Goal: Task Accomplishment & Management: Manage account settings

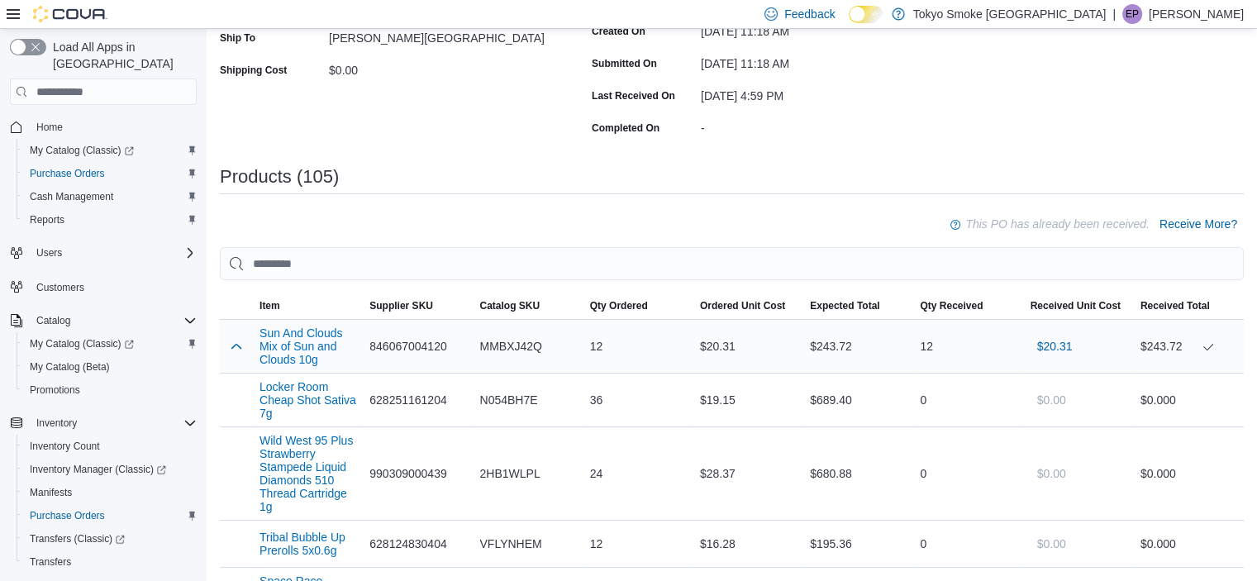
scroll to position [321, 0]
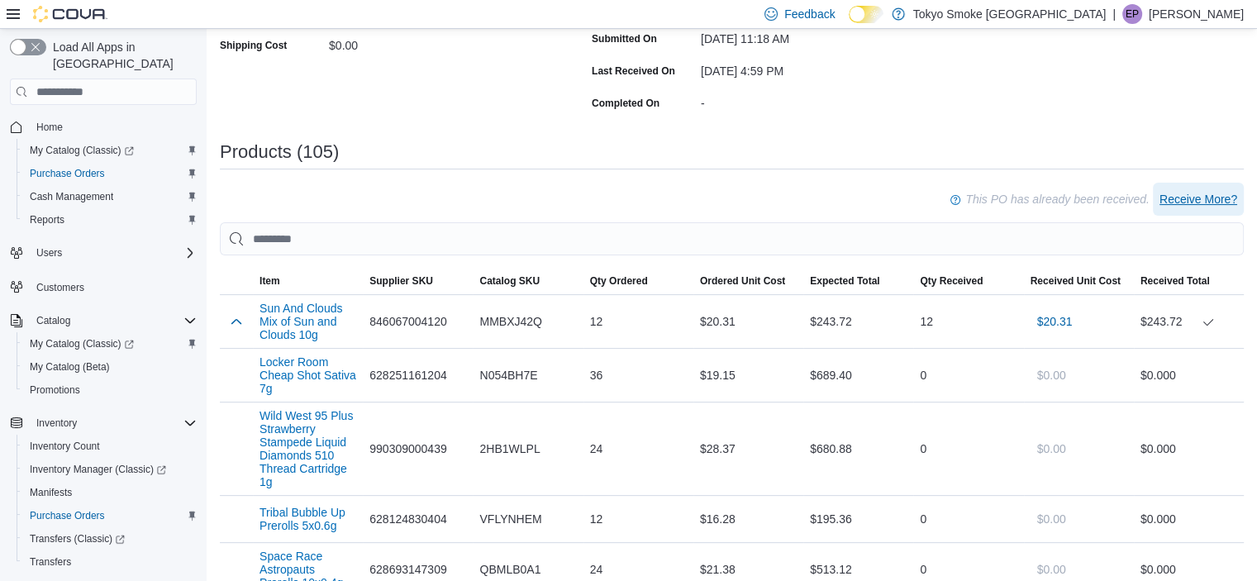
click at [1223, 197] on span "Receive More?" at bounding box center [1198, 199] width 78 height 17
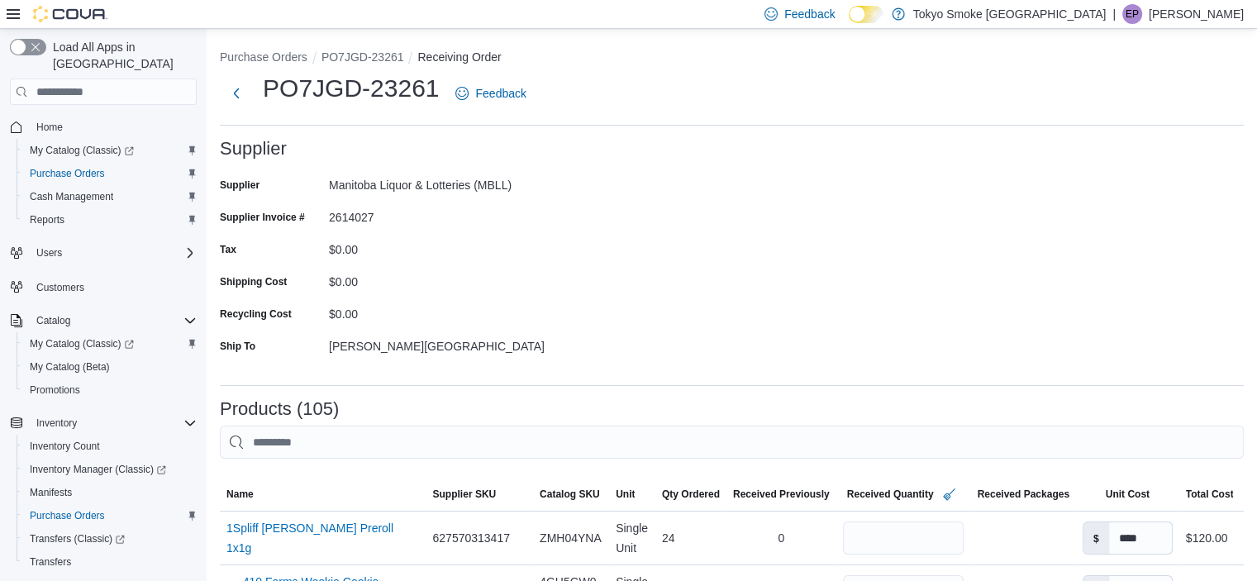
scroll to position [93, 0]
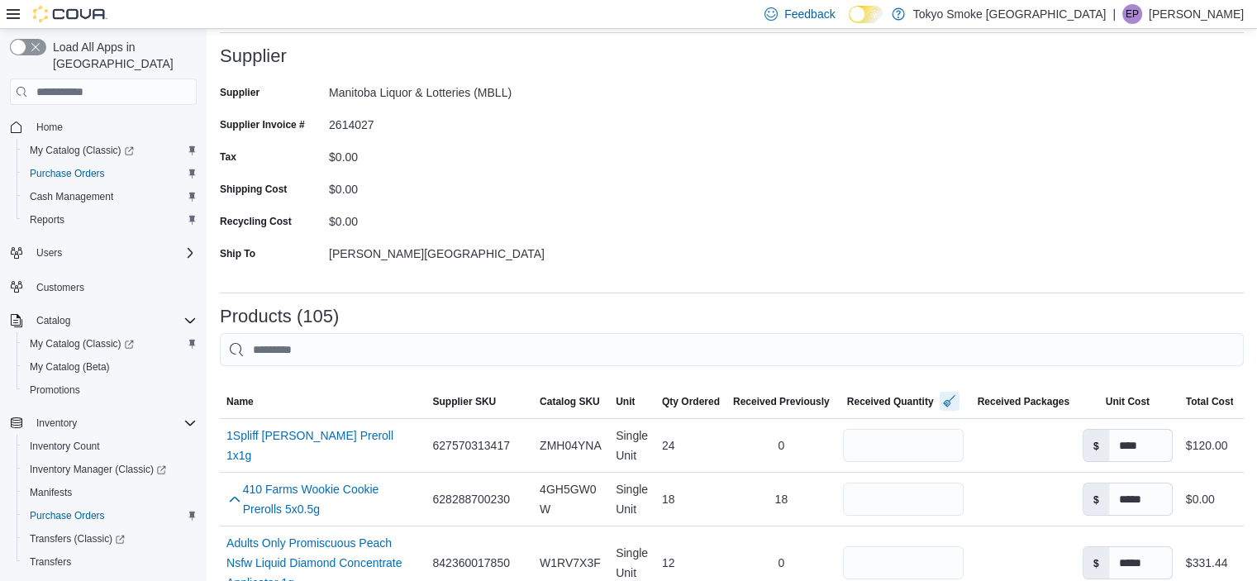
click at [945, 399] on button "button" at bounding box center [949, 401] width 20 height 20
drag, startPoint x: 665, startPoint y: 259, endPoint x: 642, endPoint y: 245, distance: 27.1
click at [667, 258] on form "Supplier Supplier Manitoba Liquor & Lotteries (MBLL) Supplier Invoice # 2614027…" at bounding box center [732, 162] width 1024 height 233
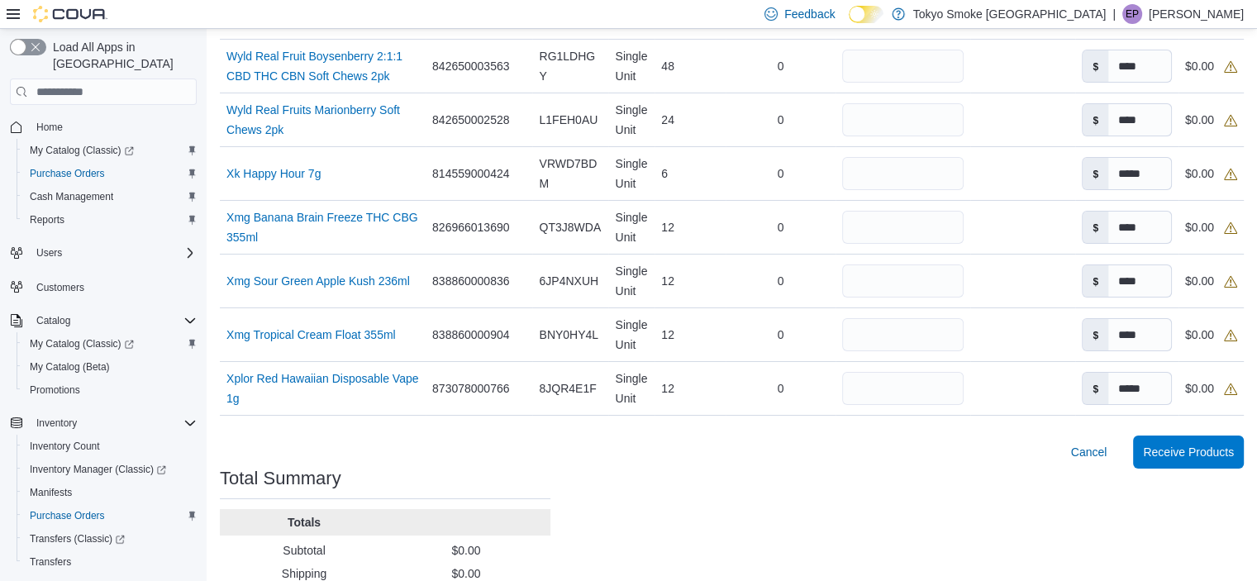
drag, startPoint x: 1027, startPoint y: 254, endPoint x: 970, endPoint y: 580, distance: 331.3
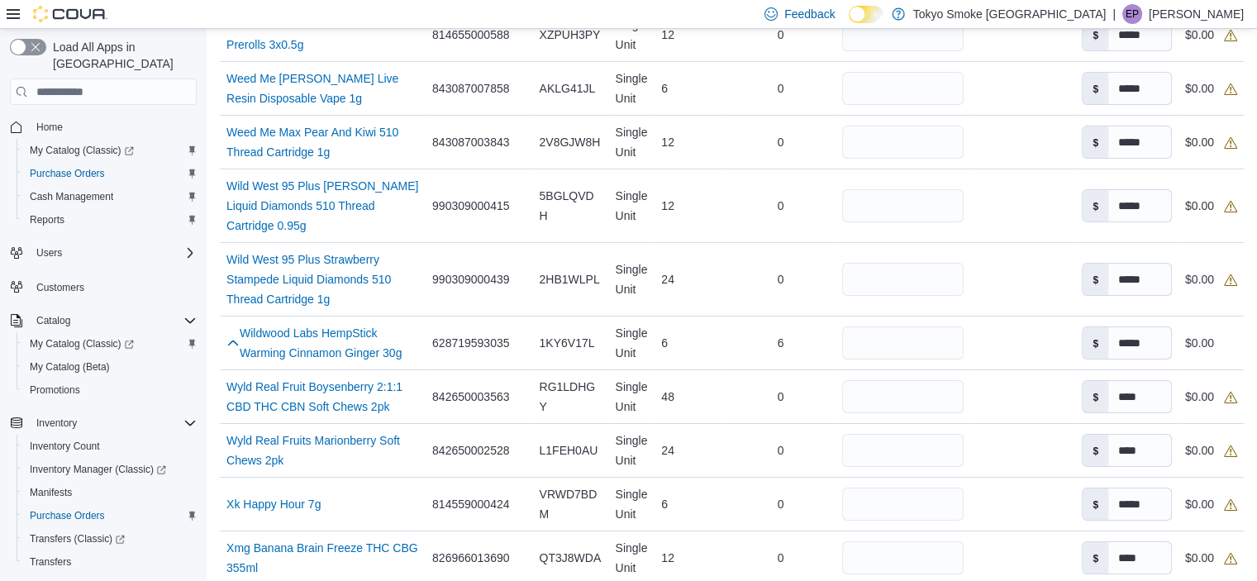
scroll to position [5665, 0]
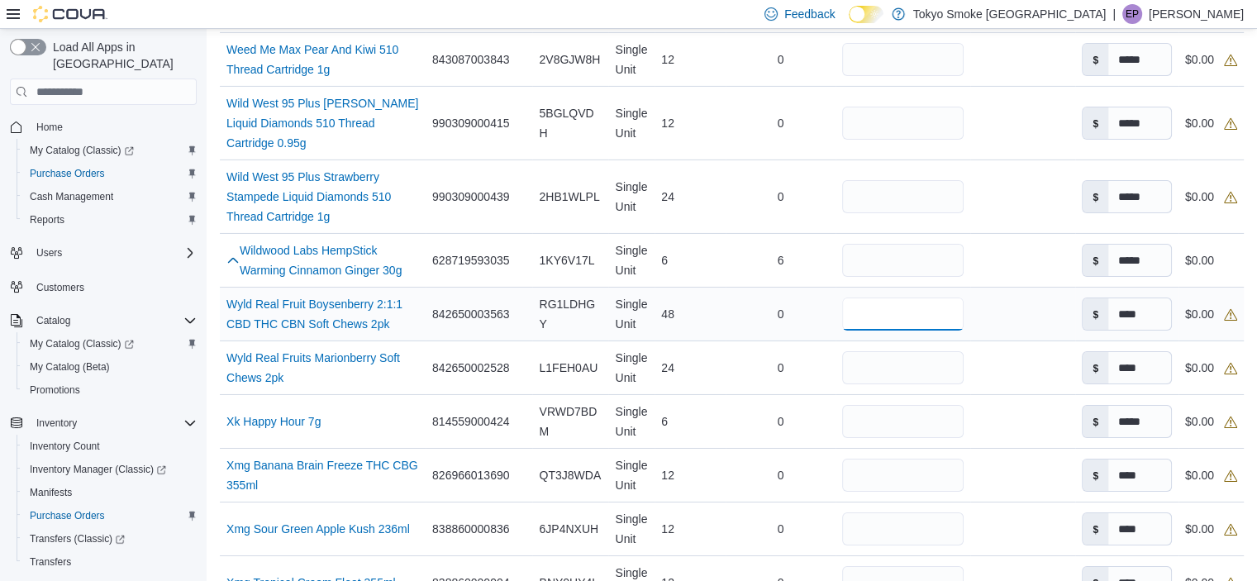
click at [846, 297] on input "number" at bounding box center [902, 313] width 121 height 33
type input "**"
click at [874, 351] on input "number" at bounding box center [902, 367] width 121 height 33
type input "**"
click at [997, 395] on td "Received Packages" at bounding box center [1022, 422] width 105 height 54
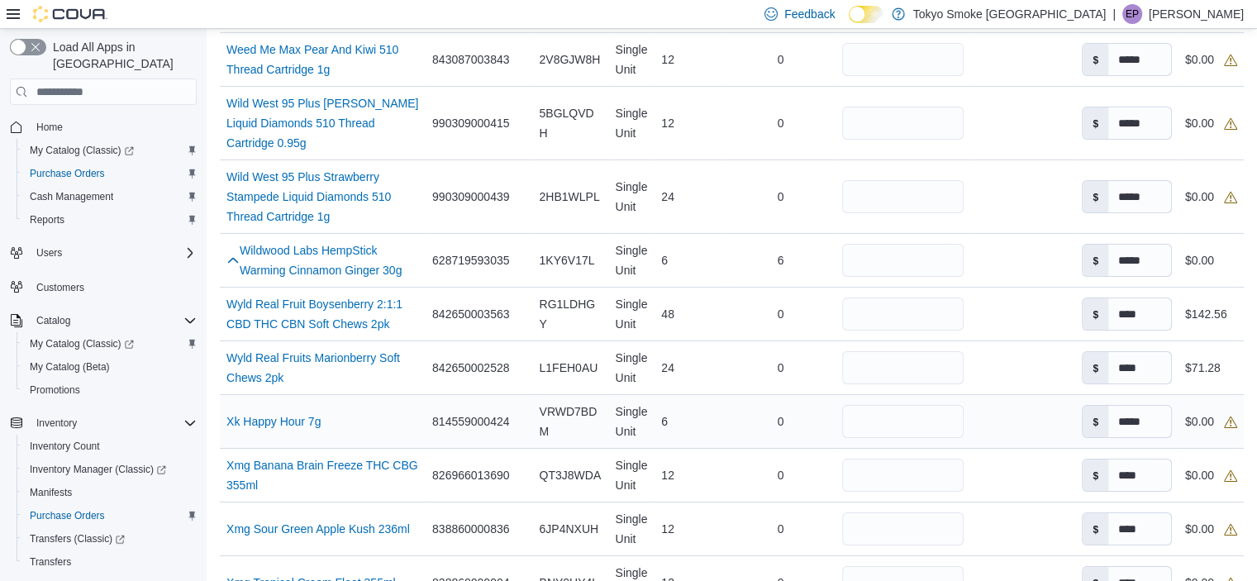
click at [994, 395] on td "Received Packages" at bounding box center [1022, 422] width 105 height 54
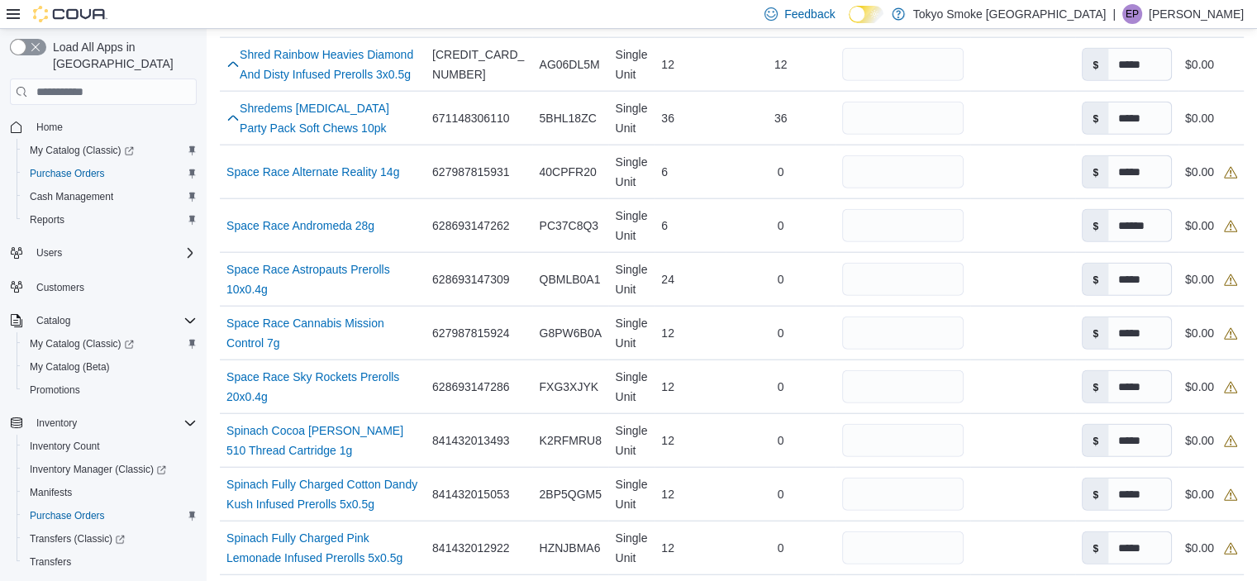
drag, startPoint x: 905, startPoint y: 273, endPoint x: 913, endPoint y: 53, distance: 219.9
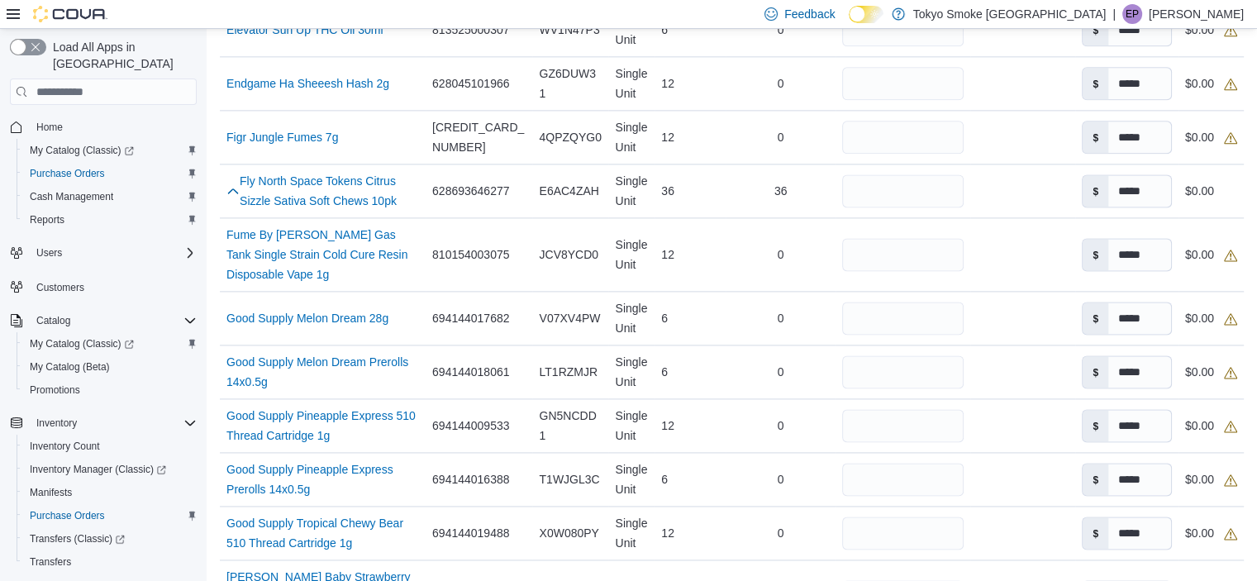
scroll to position [1703, 0]
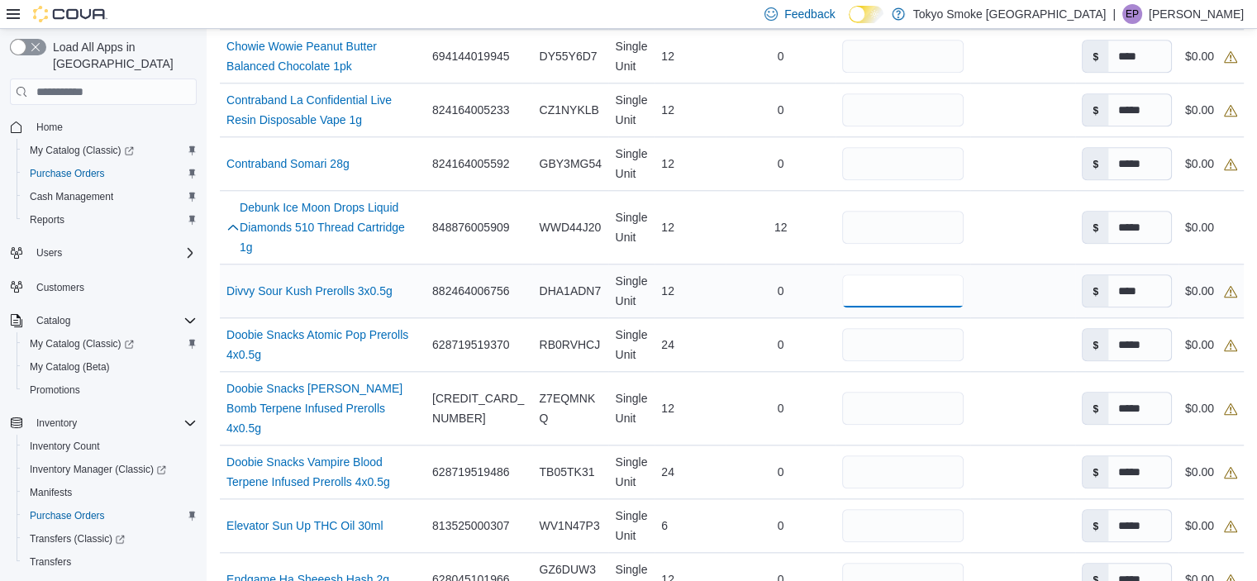
click at [879, 274] on input "number" at bounding box center [902, 290] width 121 height 33
type input "**"
click at [987, 318] on td "Received Packages" at bounding box center [1022, 345] width 105 height 54
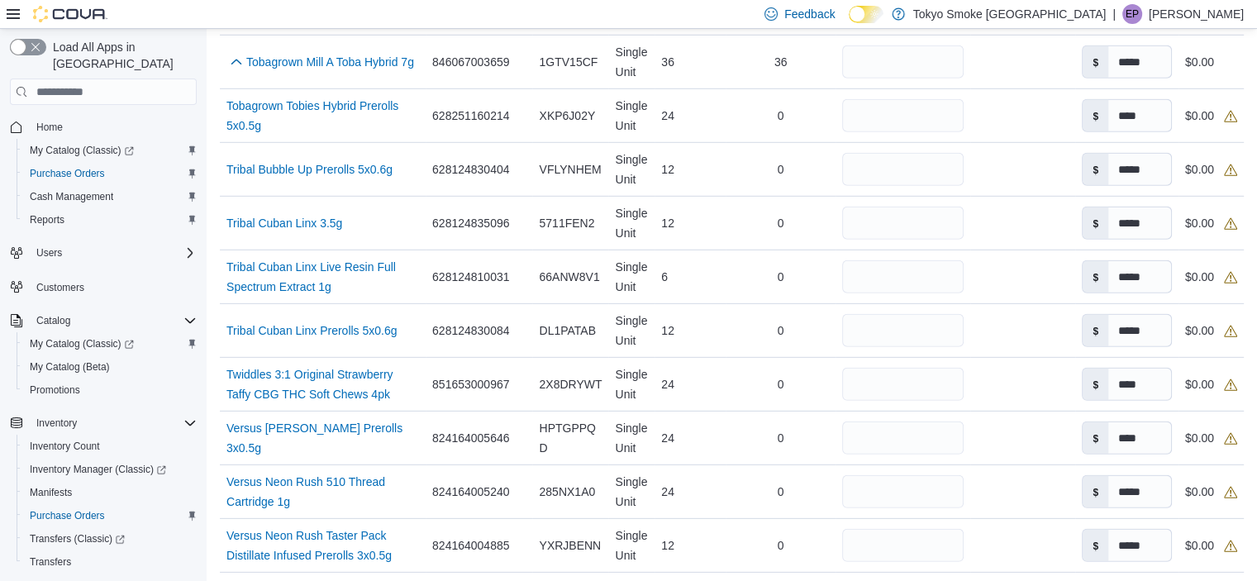
scroll to position [4925, 0]
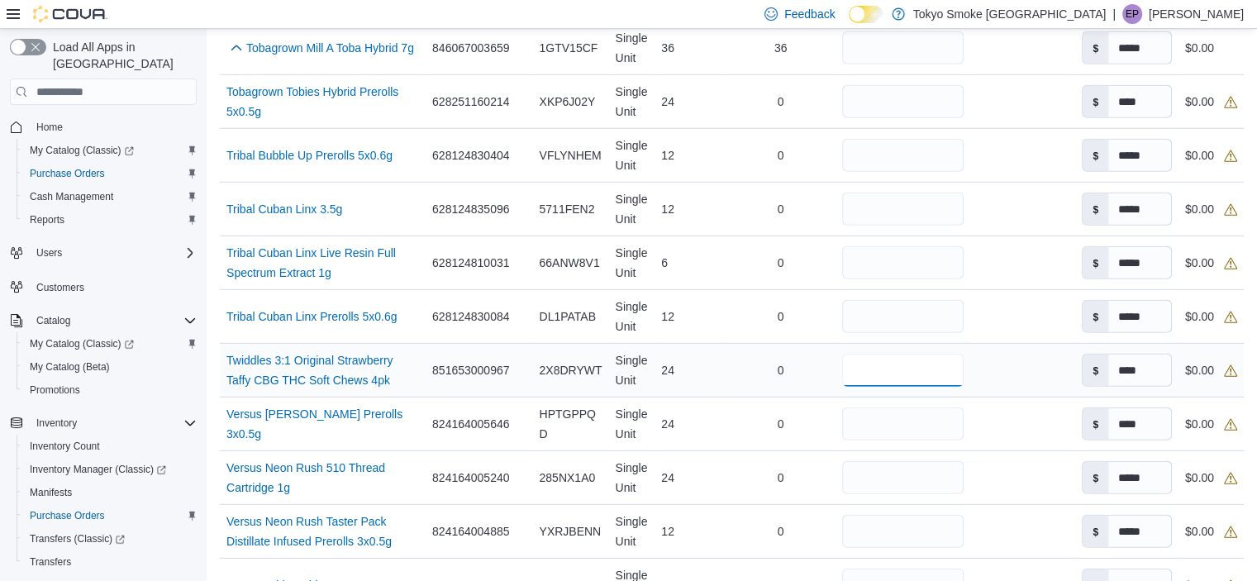
click at [929, 354] on input "number" at bounding box center [902, 370] width 121 height 33
type input "**"
click at [1048, 344] on td "Received Packages" at bounding box center [1022, 371] width 105 height 54
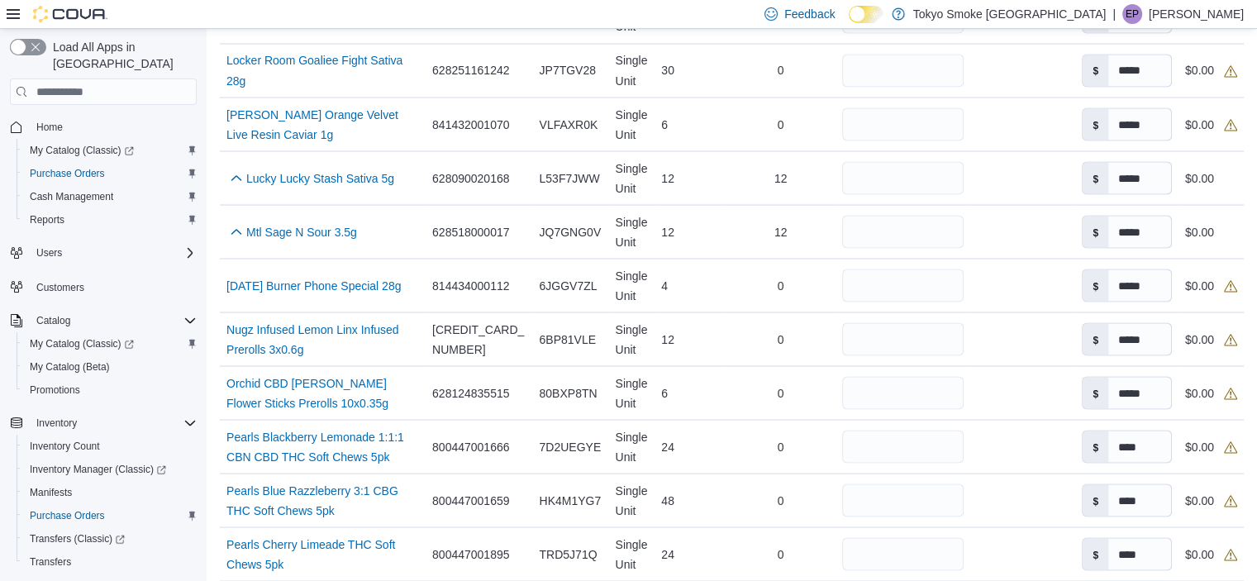
drag, startPoint x: 1010, startPoint y: 269, endPoint x: 1007, endPoint y: 73, distance: 195.8
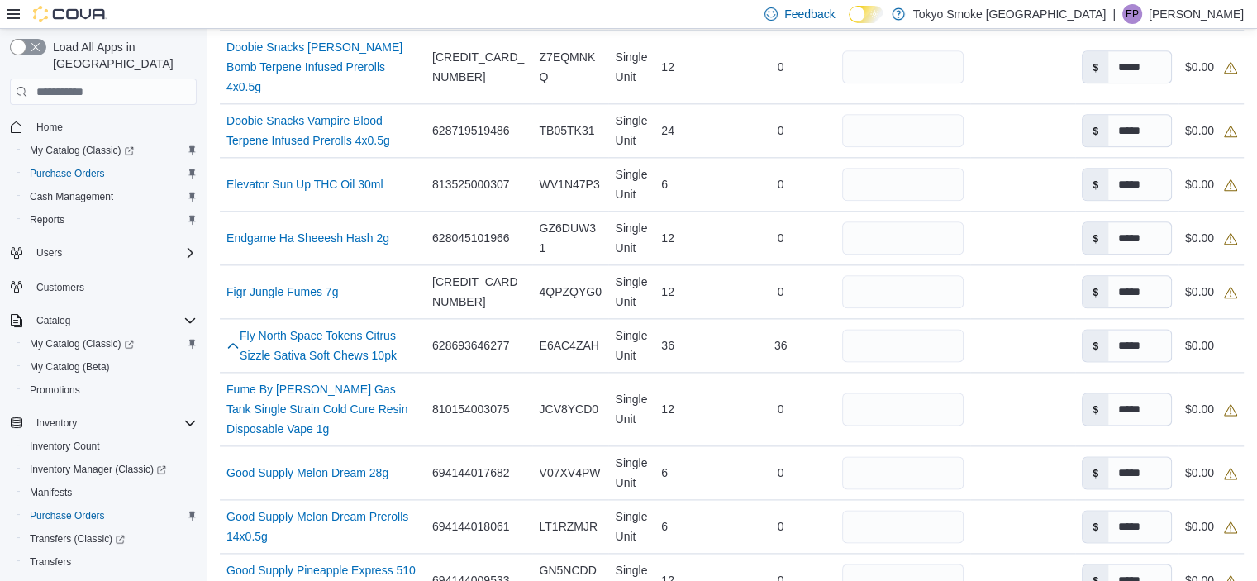
drag, startPoint x: 1048, startPoint y: 227, endPoint x: 1049, endPoint y: 50, distance: 176.8
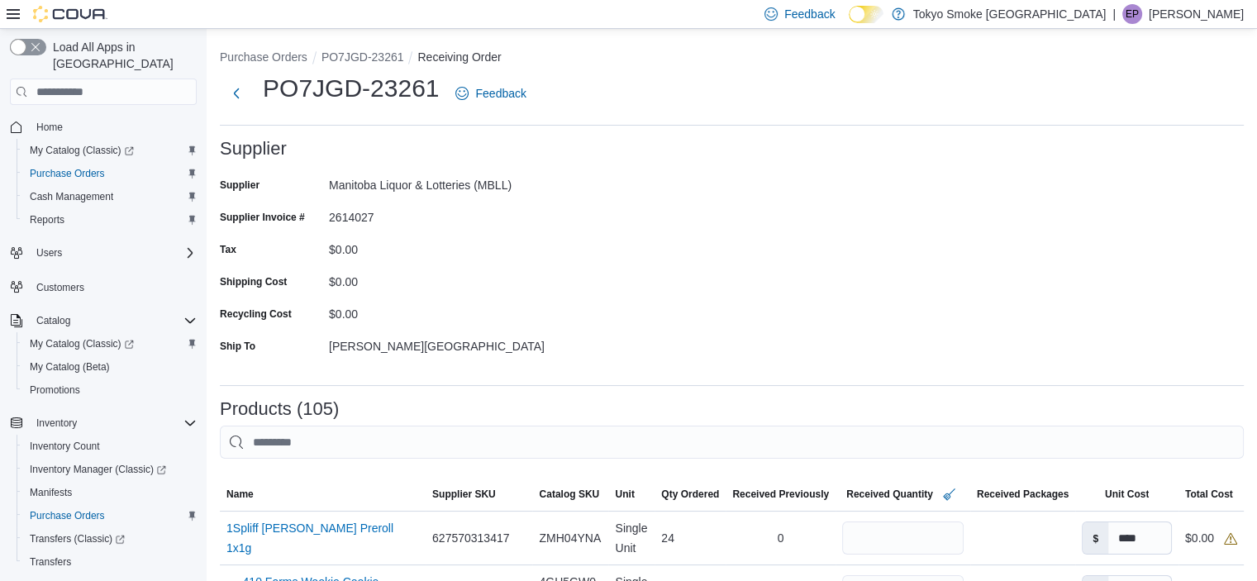
scroll to position [165, 0]
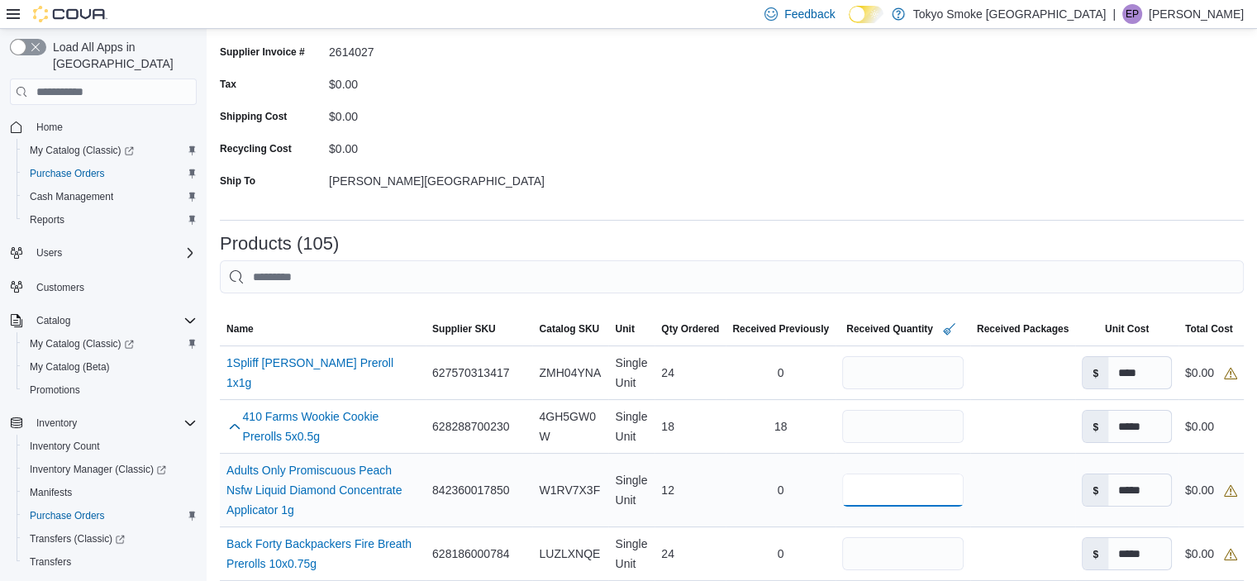
click at [860, 491] on input "number" at bounding box center [902, 489] width 121 height 33
type input "**"
click at [1030, 466] on td "Received Packages" at bounding box center [1022, 491] width 105 height 74
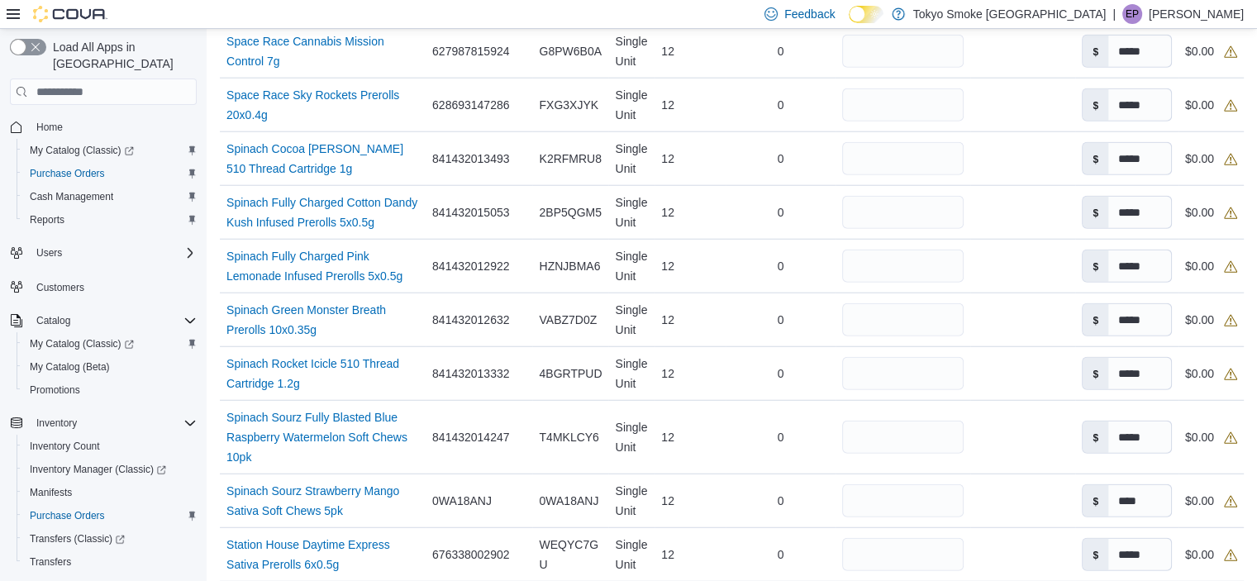
scroll to position [4587, 0]
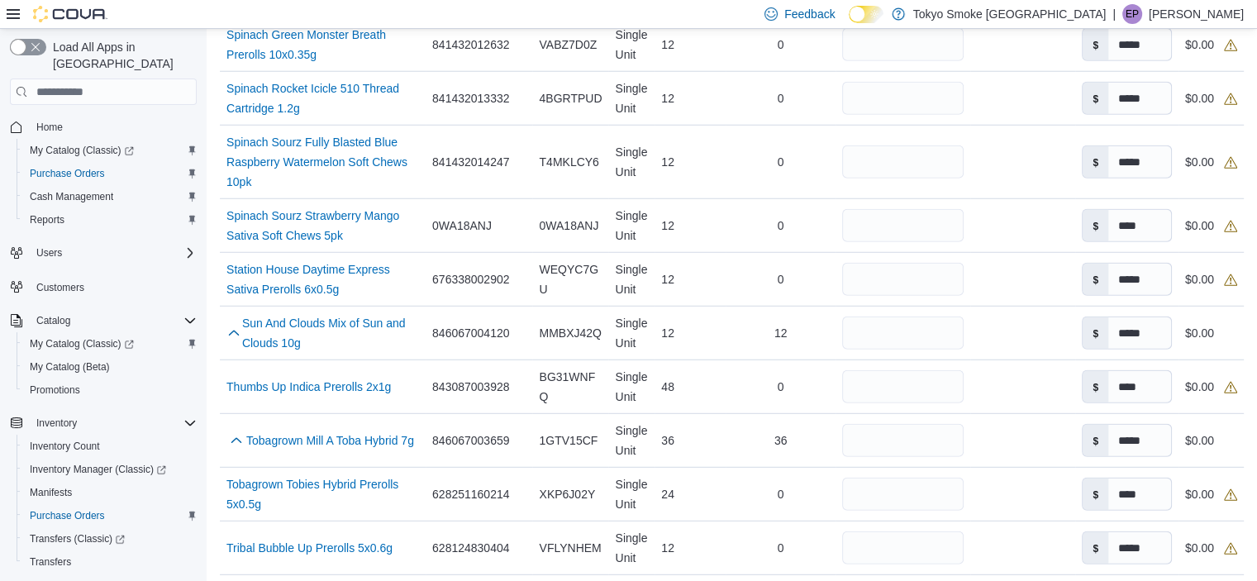
drag, startPoint x: 1025, startPoint y: 452, endPoint x: 988, endPoint y: 613, distance: 165.3
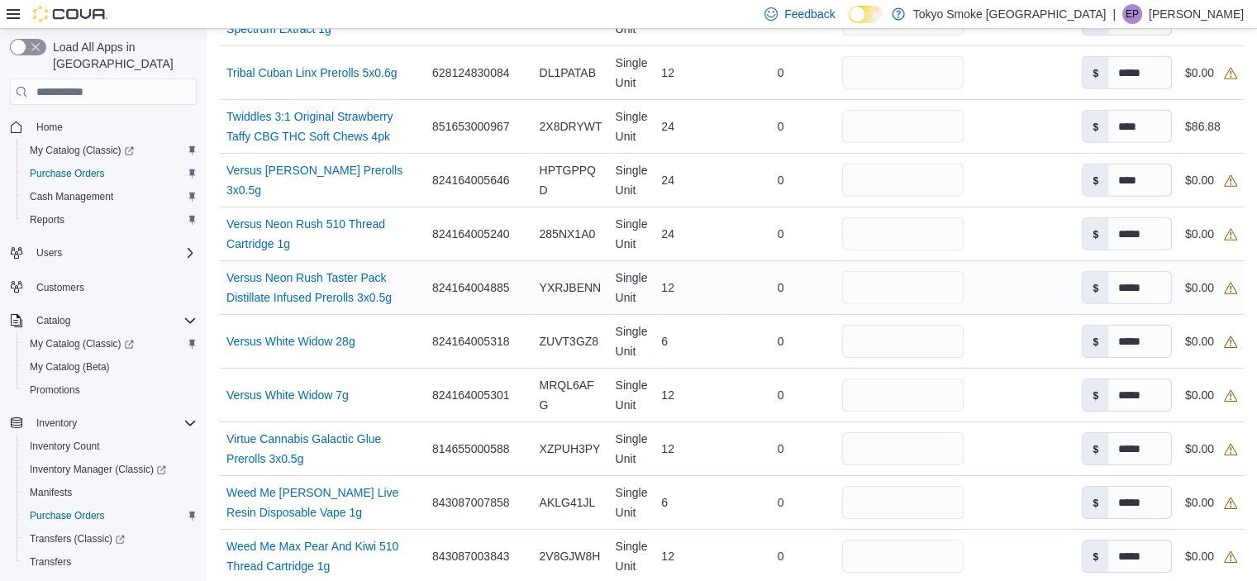
drag, startPoint x: 1046, startPoint y: 321, endPoint x: 1050, endPoint y: 475, distance: 154.6
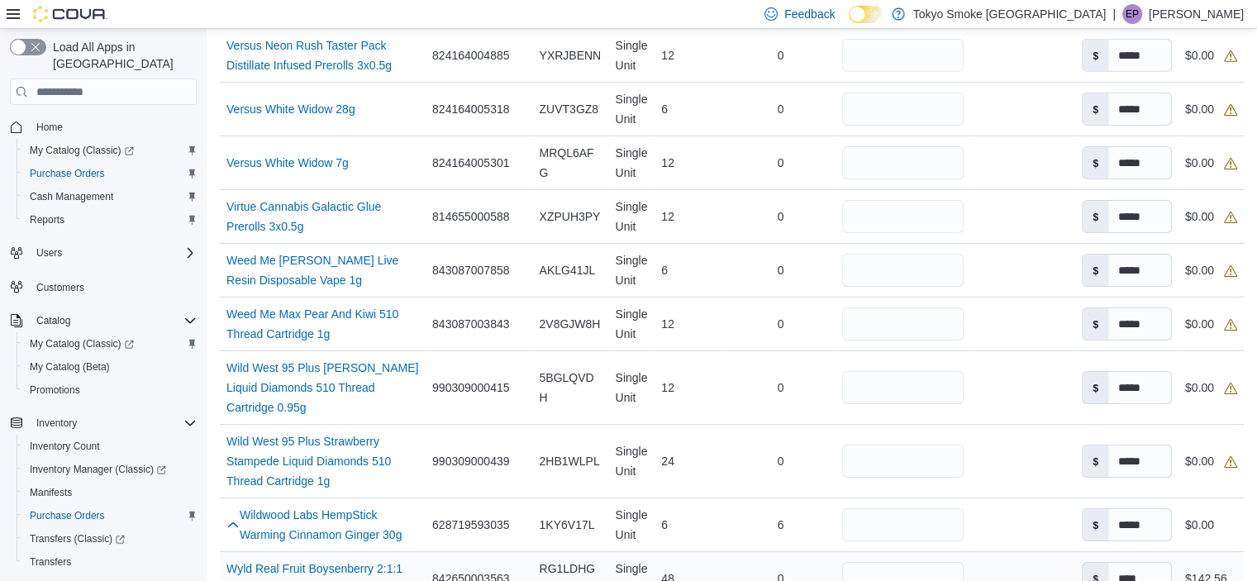
scroll to position [5484, 0]
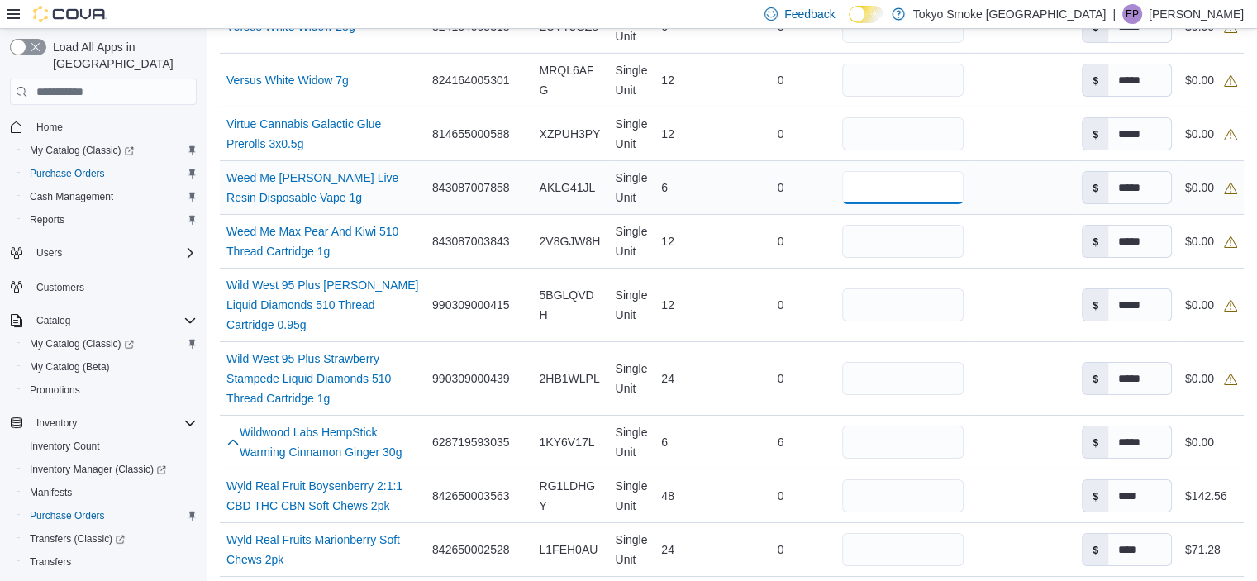
click at [920, 171] on input "number" at bounding box center [902, 187] width 121 height 33
type input "*"
click at [899, 225] on input "number" at bounding box center [902, 241] width 121 height 33
type input "**"
click at [993, 215] on td "Received Packages" at bounding box center [1022, 242] width 105 height 54
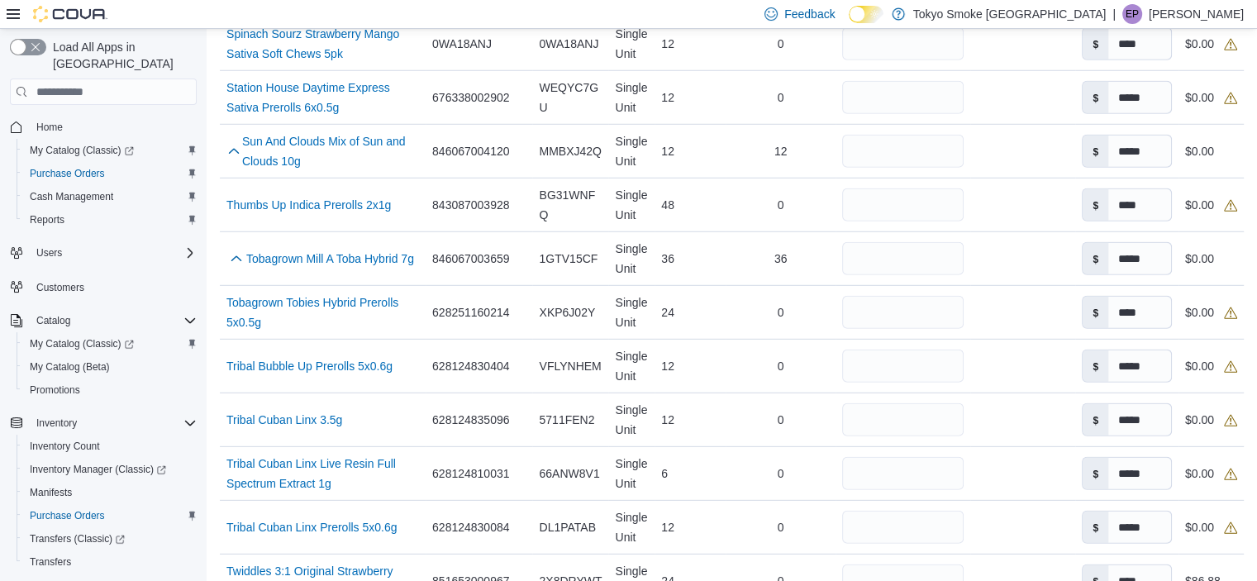
scroll to position [4657, 0]
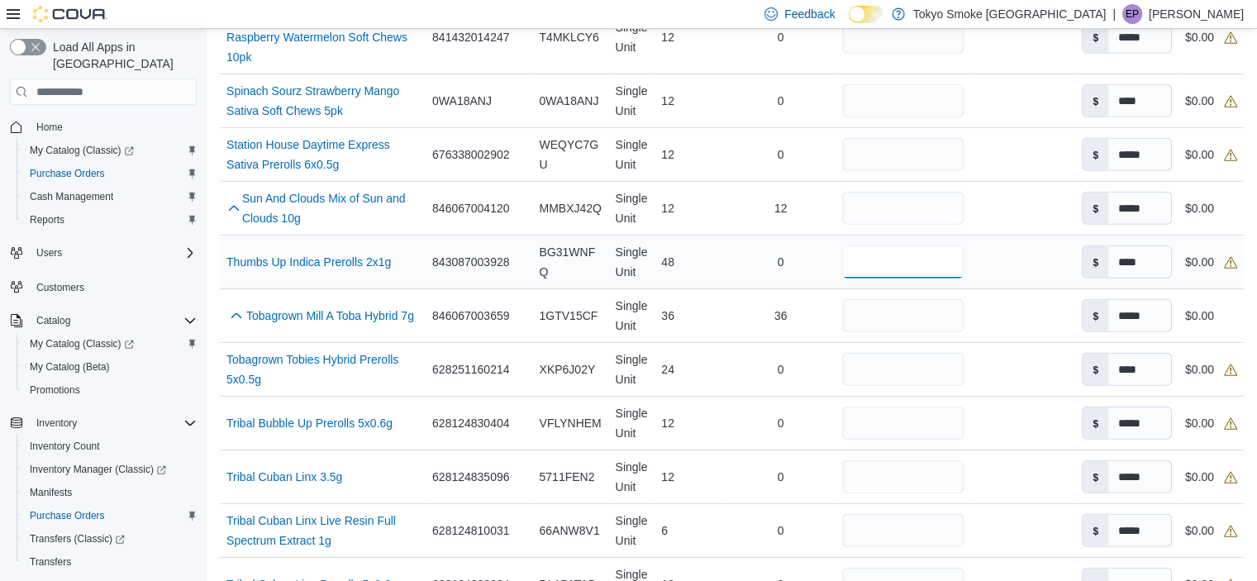
click at [897, 245] on input "number" at bounding box center [902, 261] width 121 height 33
type input "**"
click at [978, 289] on td "Received Packages" at bounding box center [1022, 316] width 105 height 54
click at [1019, 309] on div at bounding box center [1022, 315] width 105 height 13
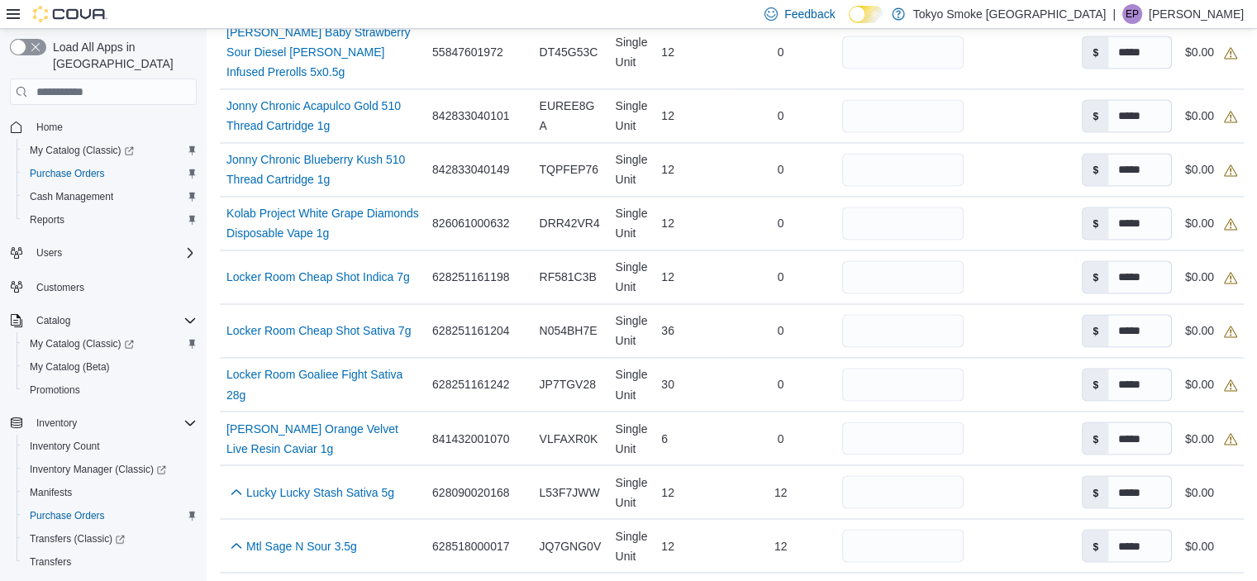
drag, startPoint x: 1025, startPoint y: 147, endPoint x: 1034, endPoint y: 32, distance: 115.1
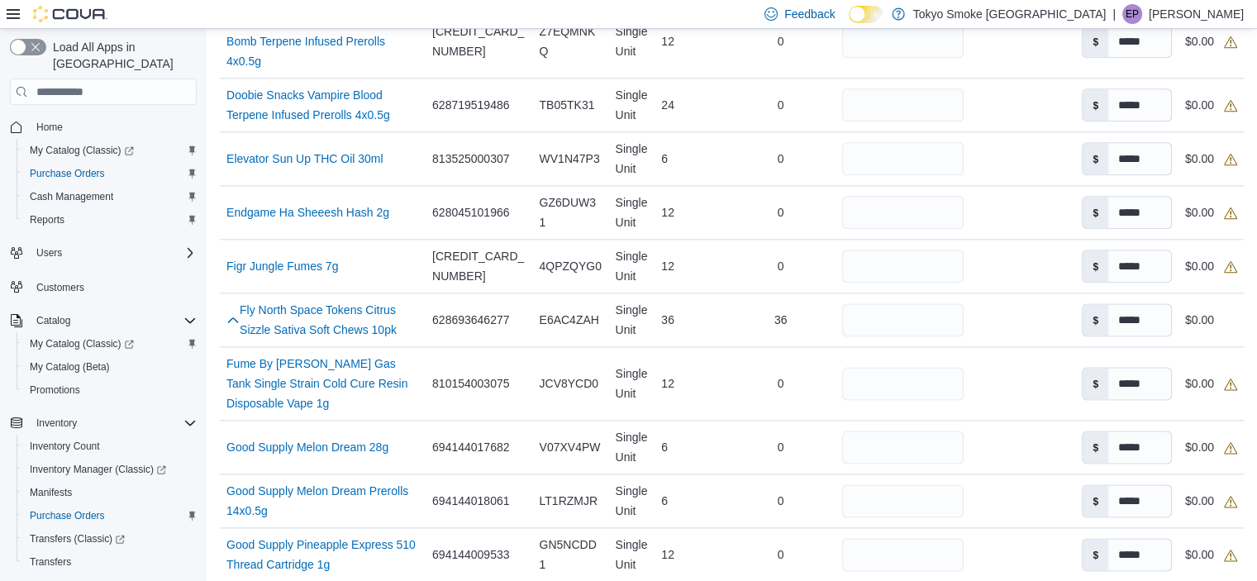
drag, startPoint x: 1010, startPoint y: 184, endPoint x: 1000, endPoint y: 103, distance: 81.7
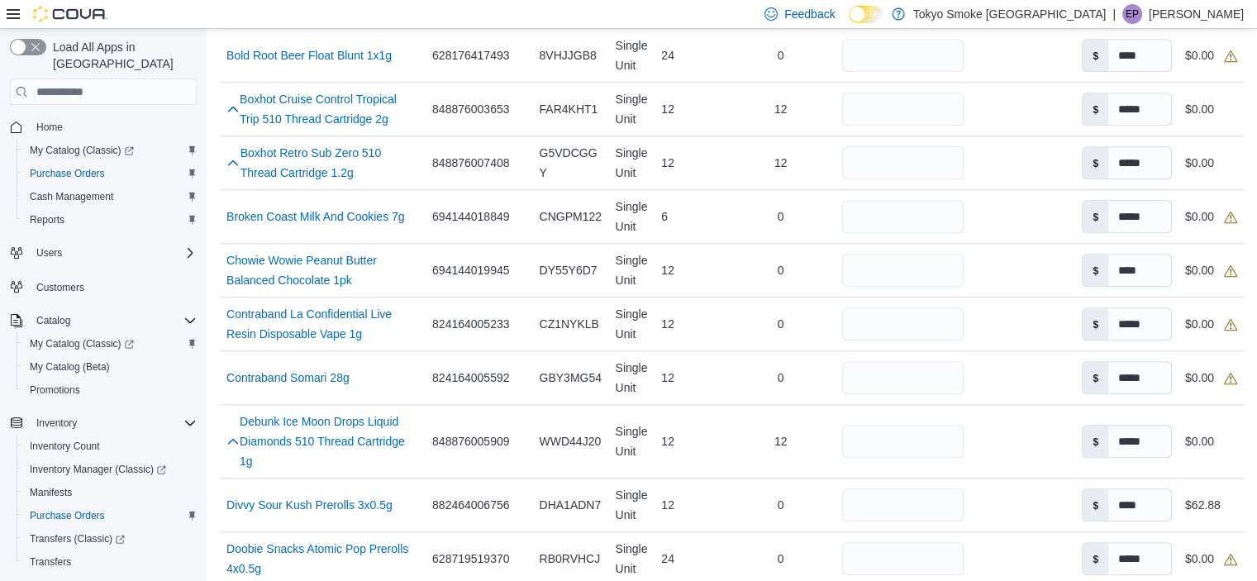
scroll to position [2077, 0]
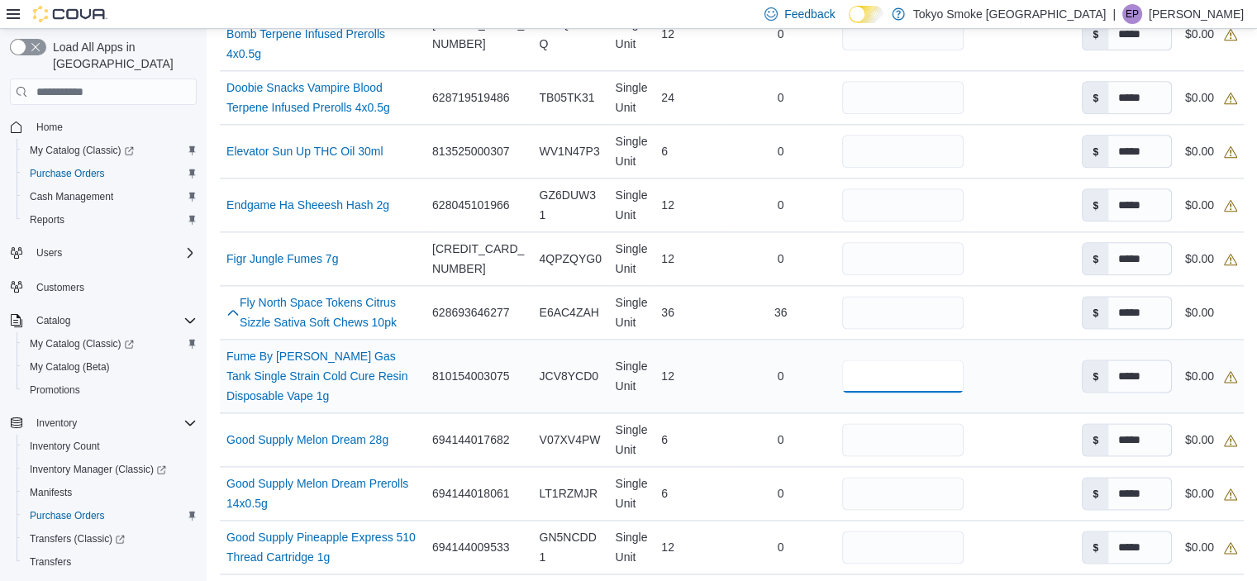
click at [903, 359] on input "number" at bounding box center [902, 375] width 121 height 33
type input "**"
click at [1006, 340] on td "Received Packages" at bounding box center [1022, 377] width 105 height 74
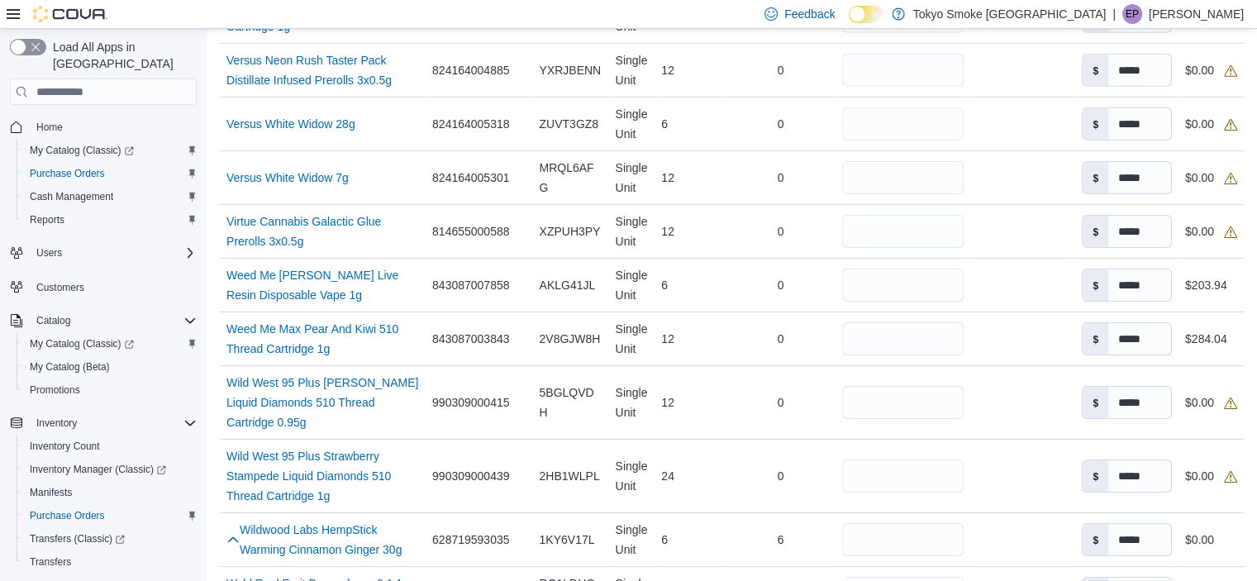
scroll to position [5913, 0]
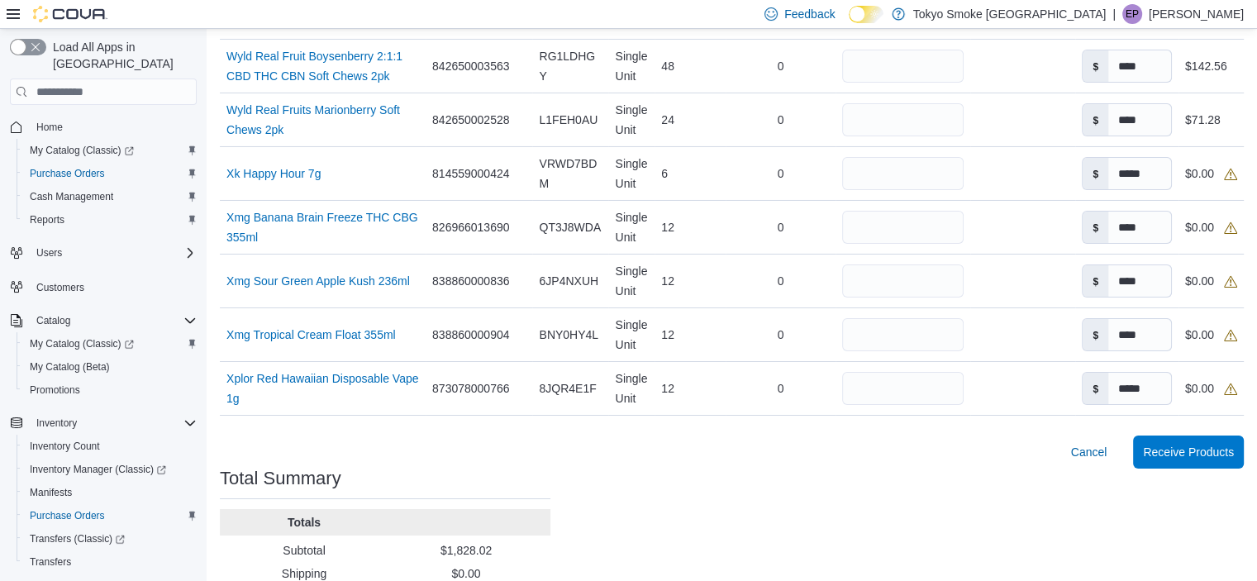
drag, startPoint x: 1010, startPoint y: 255, endPoint x: 988, endPoint y: 612, distance: 357.6
click at [856, 372] on input "number" at bounding box center [902, 388] width 121 height 33
type input "**"
click at [994, 382] on div at bounding box center [1022, 388] width 105 height 13
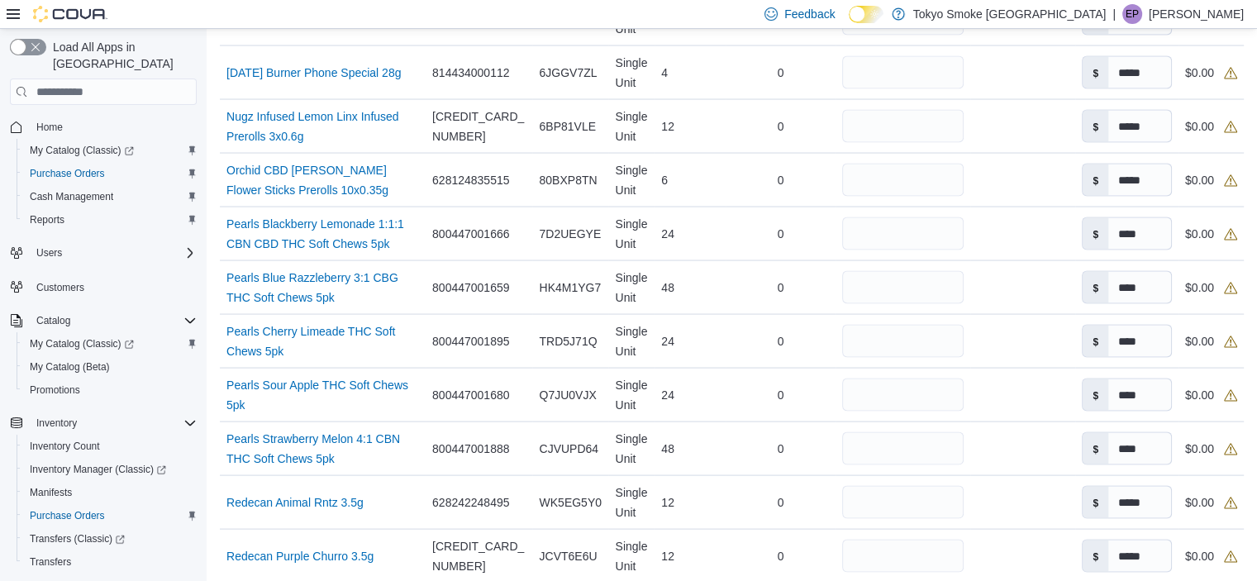
scroll to position [3352, 0]
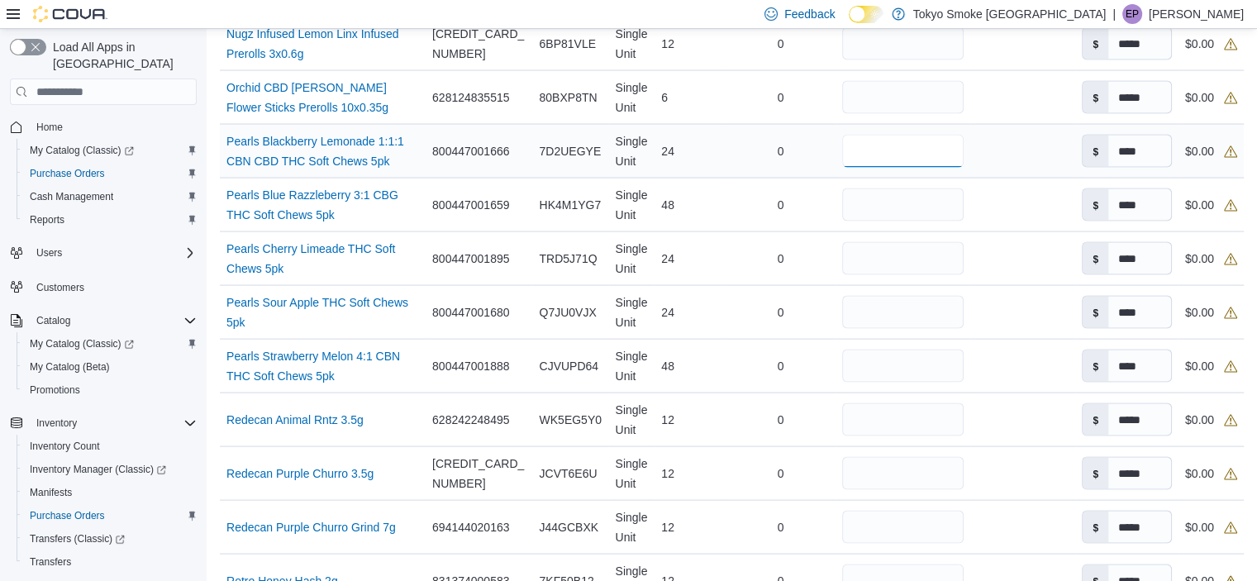
click at [905, 135] on input "number" at bounding box center [902, 151] width 121 height 33
type input "**"
click at [886, 188] on input "number" at bounding box center [902, 204] width 121 height 33
type input "**"
click at [876, 242] on input "number" at bounding box center [902, 258] width 121 height 33
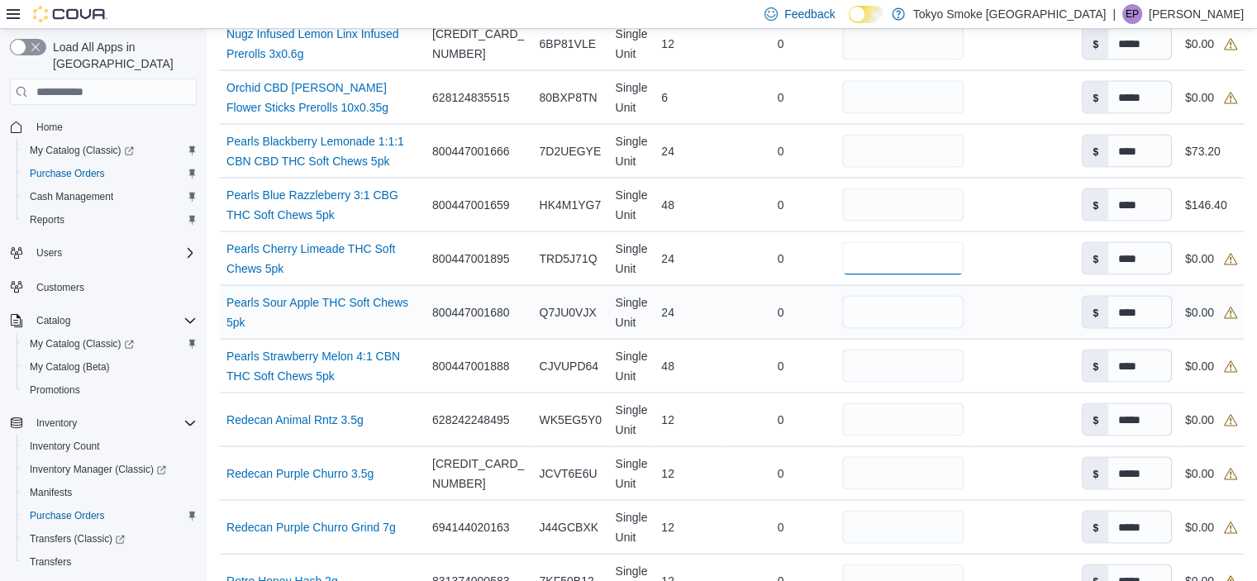
type input "**"
click at [879, 296] on input "number" at bounding box center [902, 312] width 121 height 33
type input "**"
click at [879, 349] on input "number" at bounding box center [902, 365] width 121 height 33
type input "**"
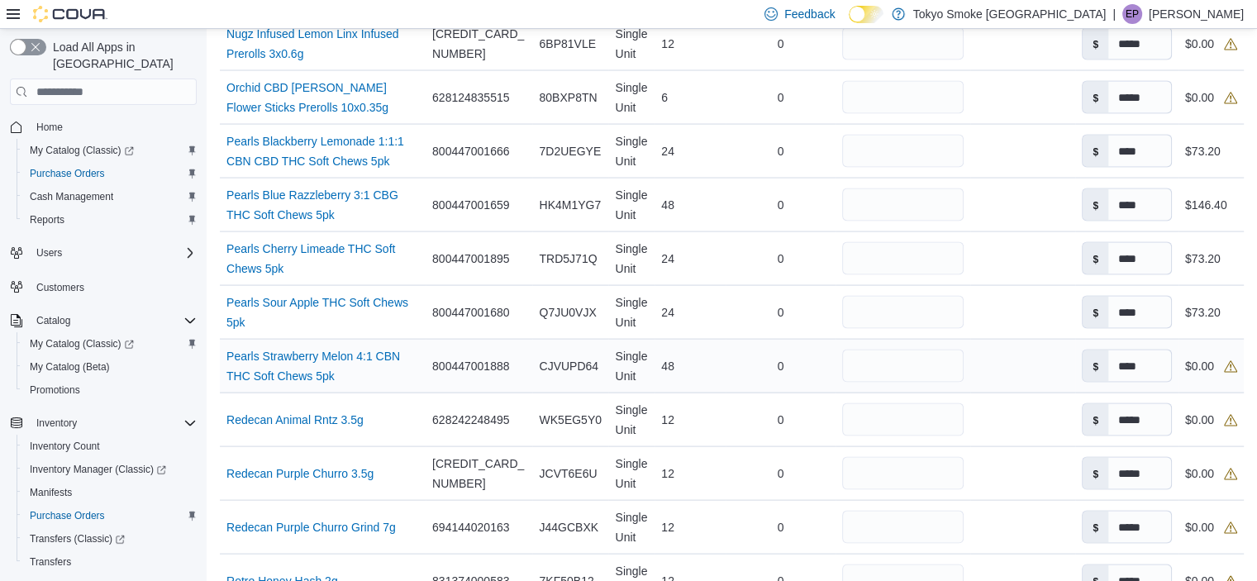
click at [988, 340] on td "Received Packages" at bounding box center [1022, 367] width 105 height 54
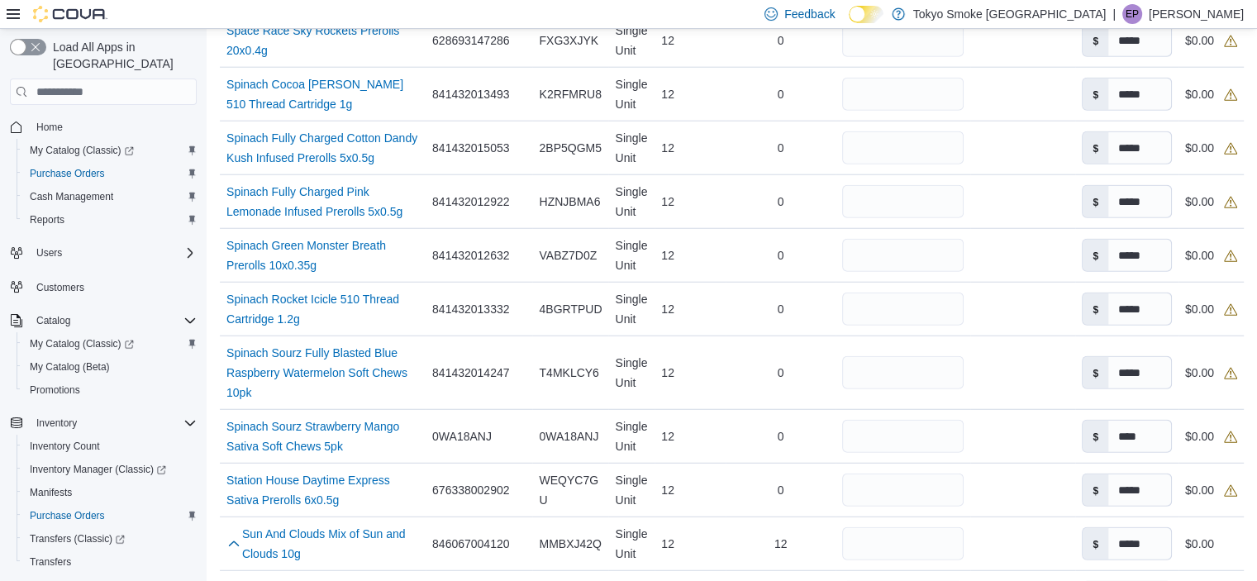
scroll to position [5913, 0]
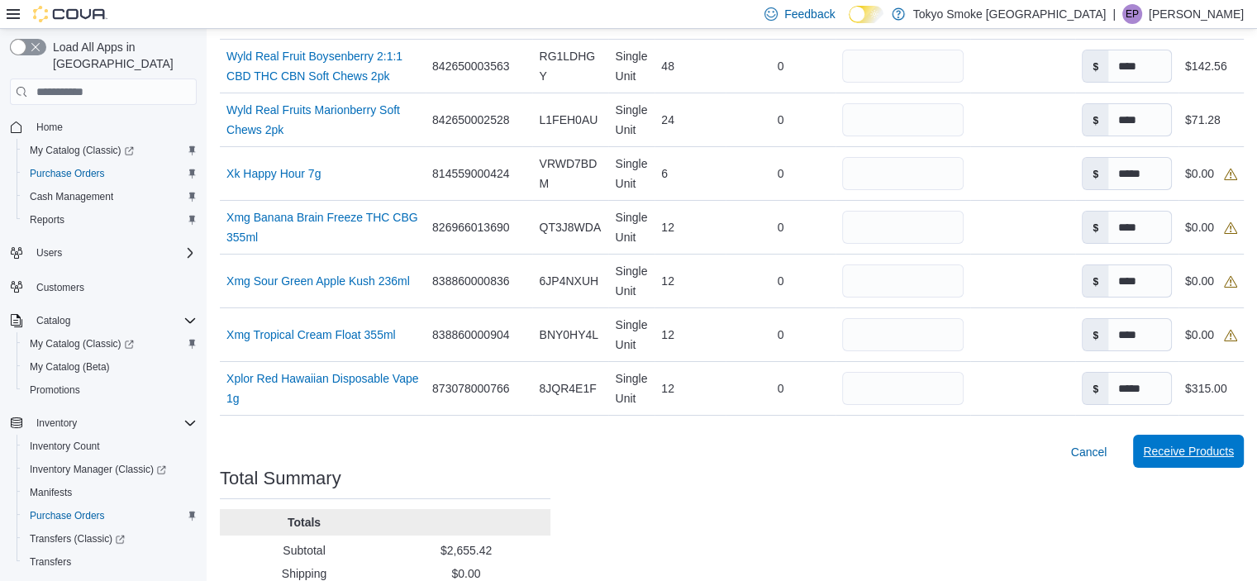
click at [1191, 435] on span "Receive Products" at bounding box center [1188, 451] width 91 height 33
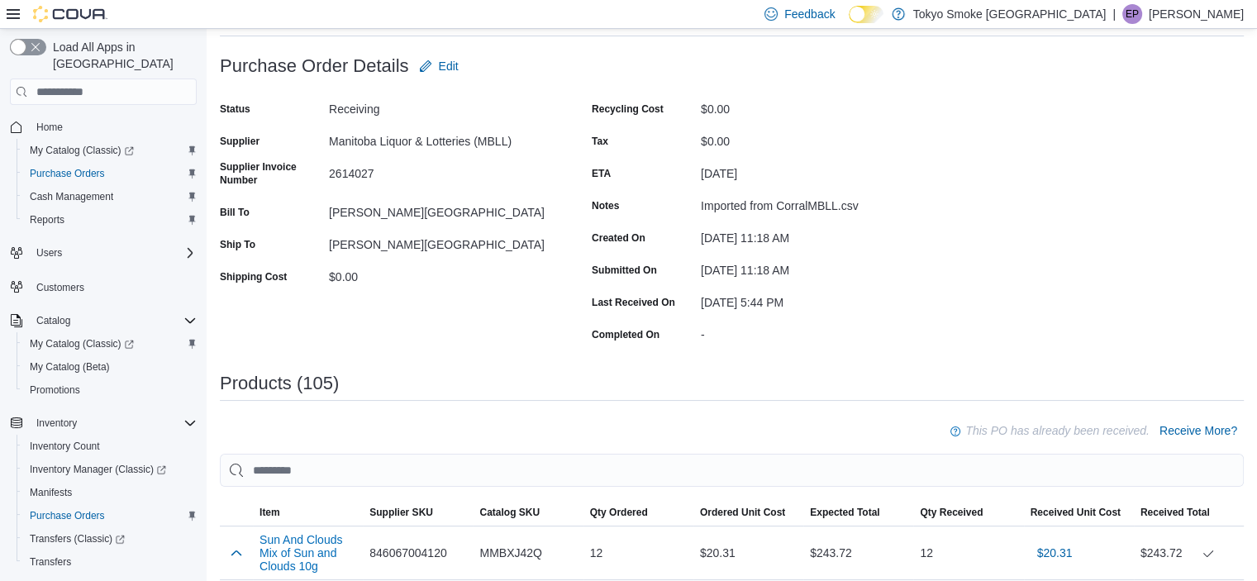
scroll to position [50, 0]
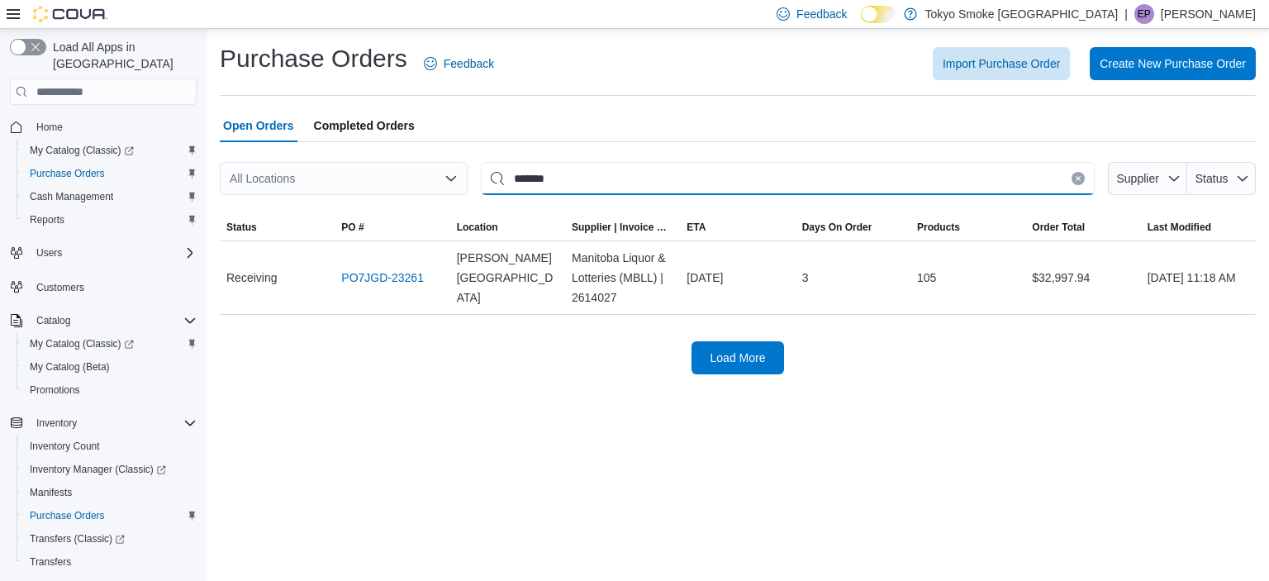
click at [641, 182] on input "*******" at bounding box center [788, 178] width 614 height 33
type input "*******"
click at [406, 273] on link "PO7JGD-23130" at bounding box center [382, 278] width 83 height 20
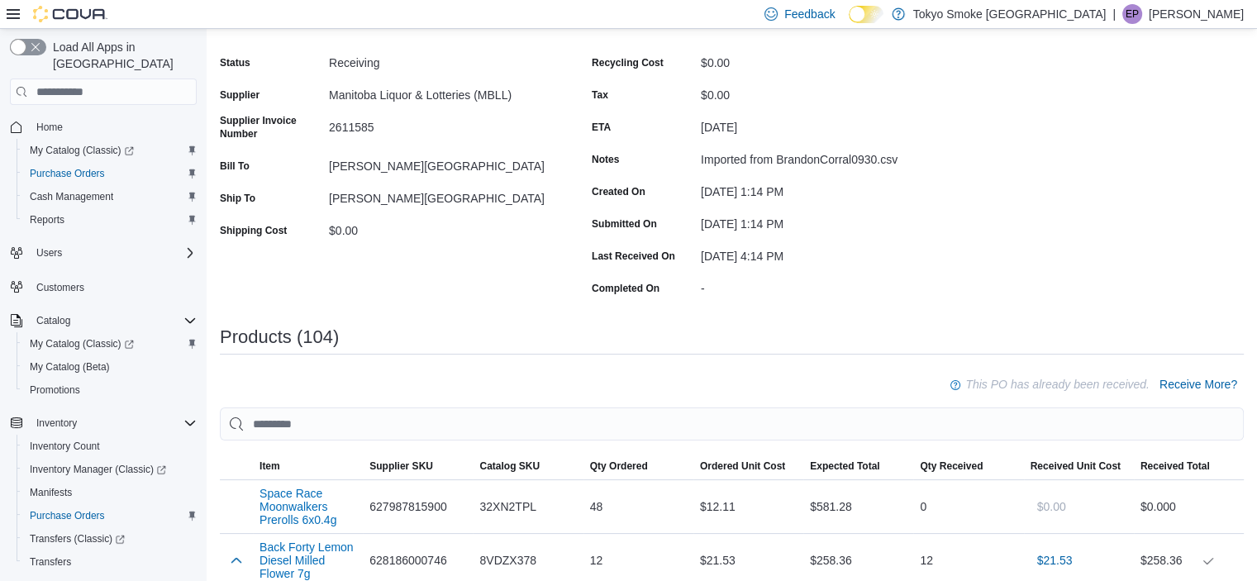
scroll to position [165, 0]
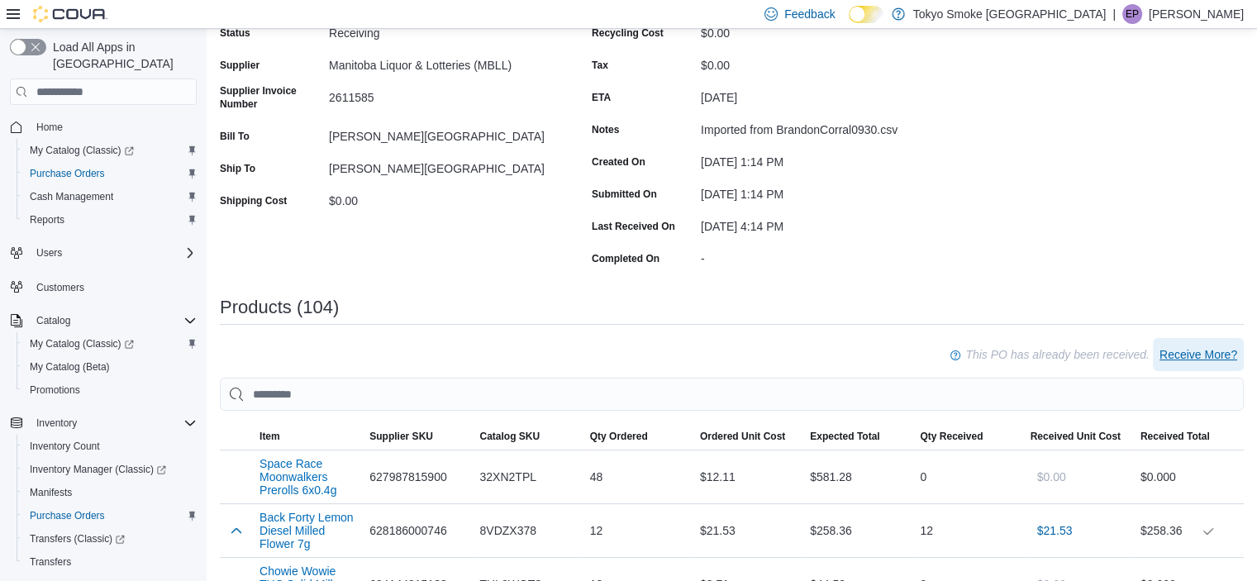
click at [1222, 355] on span "Receive More?" at bounding box center [1198, 354] width 78 height 17
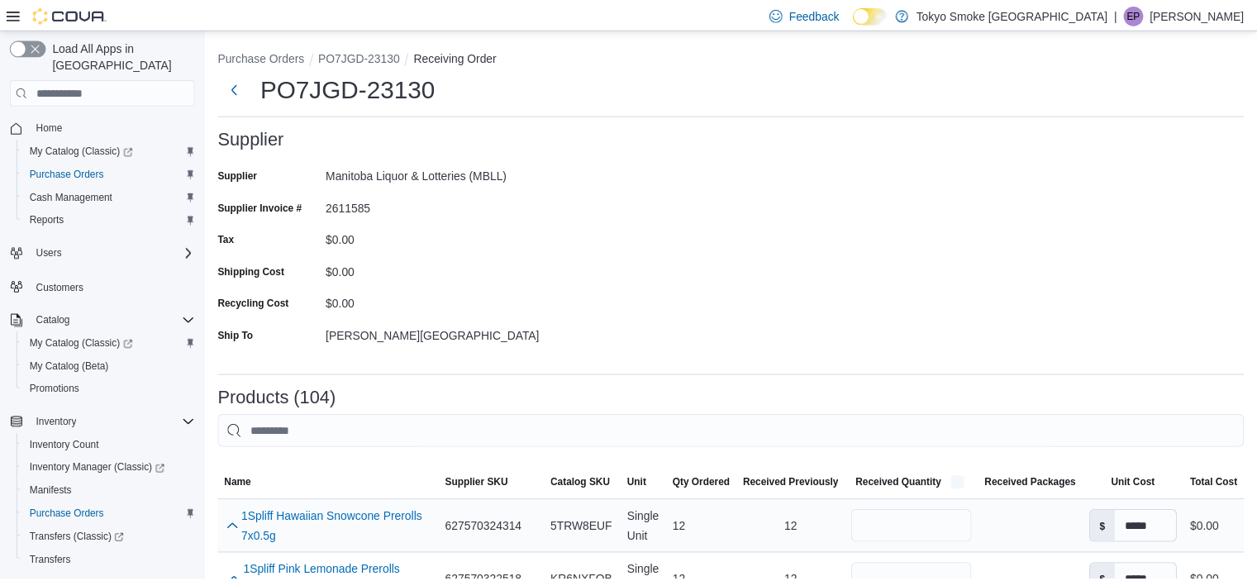
scroll to position [83, 0]
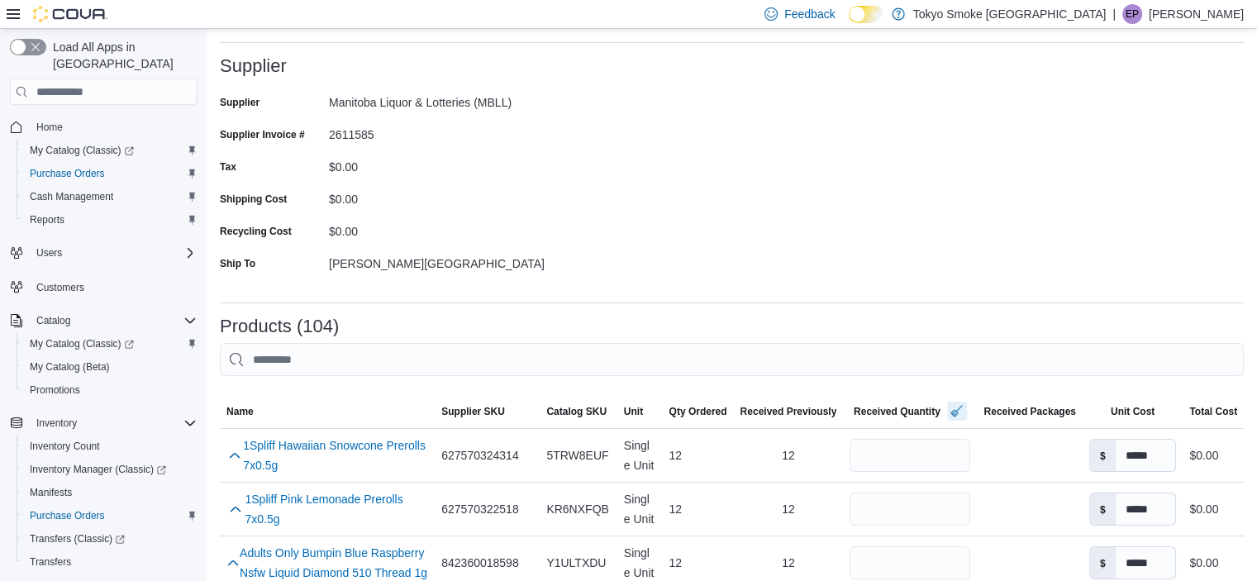
click at [954, 413] on button "button" at bounding box center [957, 411] width 20 height 20
click at [953, 413] on button "button" at bounding box center [957, 411] width 20 height 20
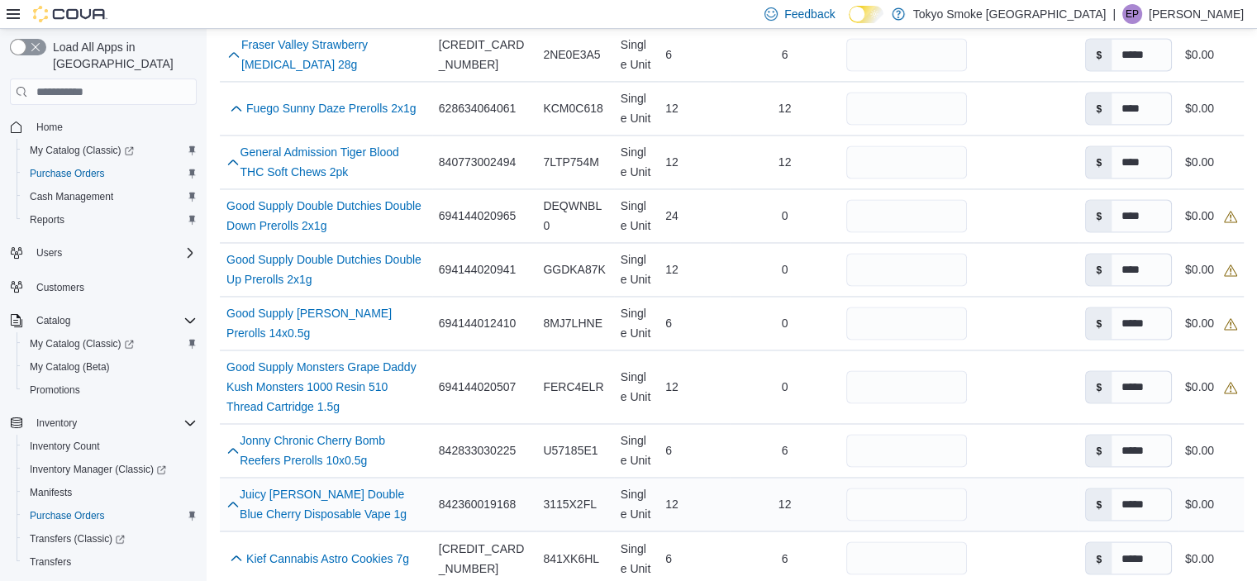
scroll to position [2561, 0]
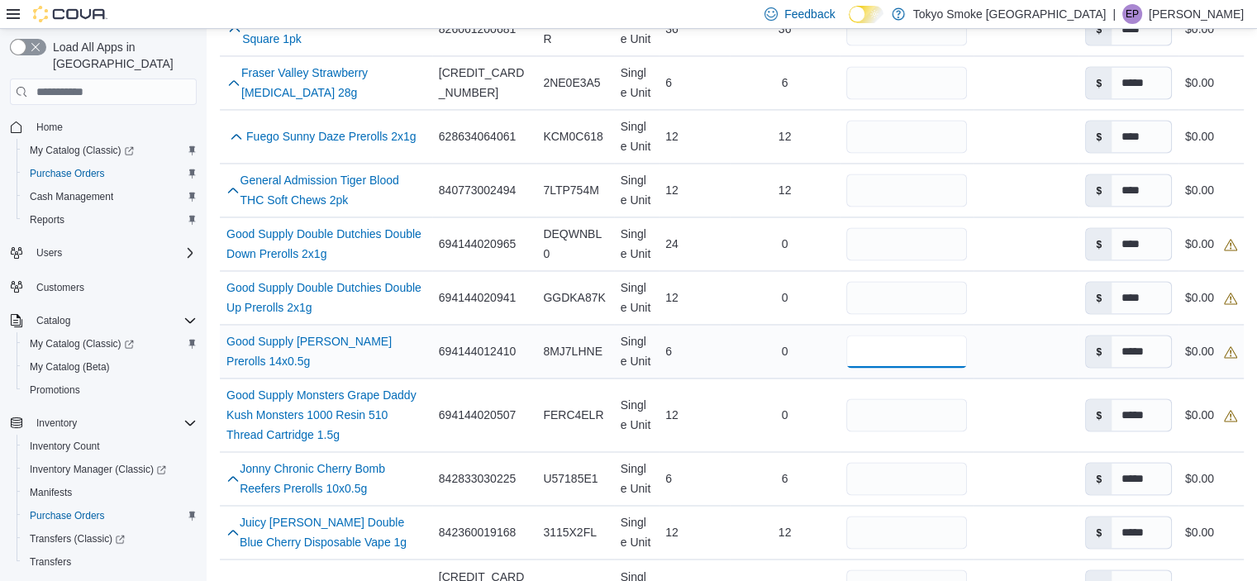
click at [870, 337] on input "number" at bounding box center [906, 351] width 121 height 33
type input "*"
click at [1030, 378] on td "Received Packages" at bounding box center [1025, 415] width 105 height 74
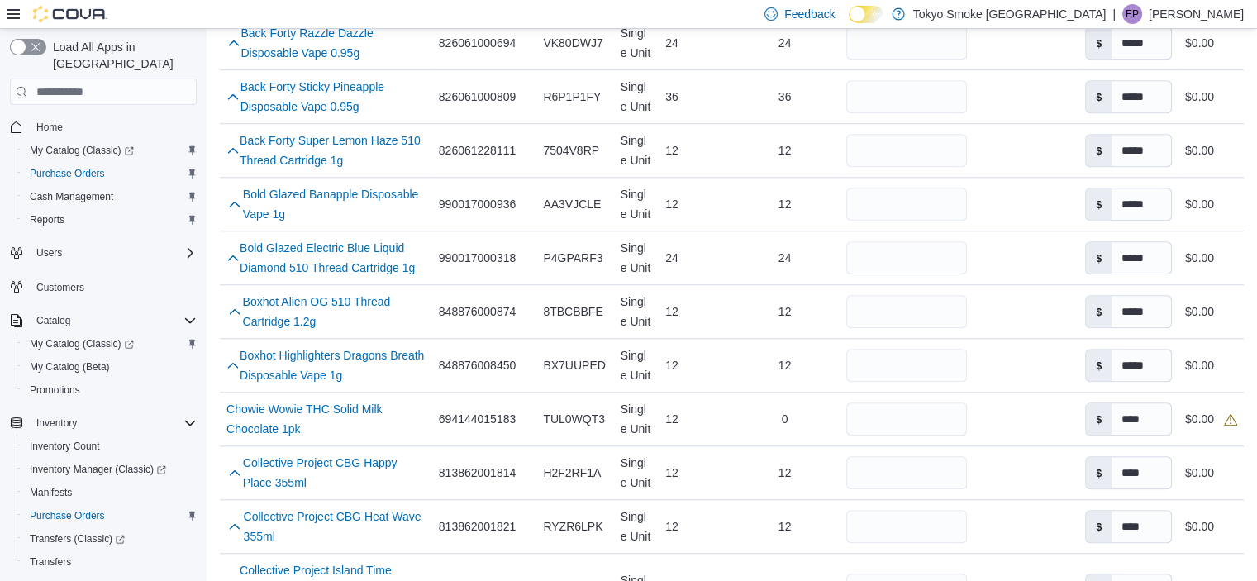
scroll to position [1570, 0]
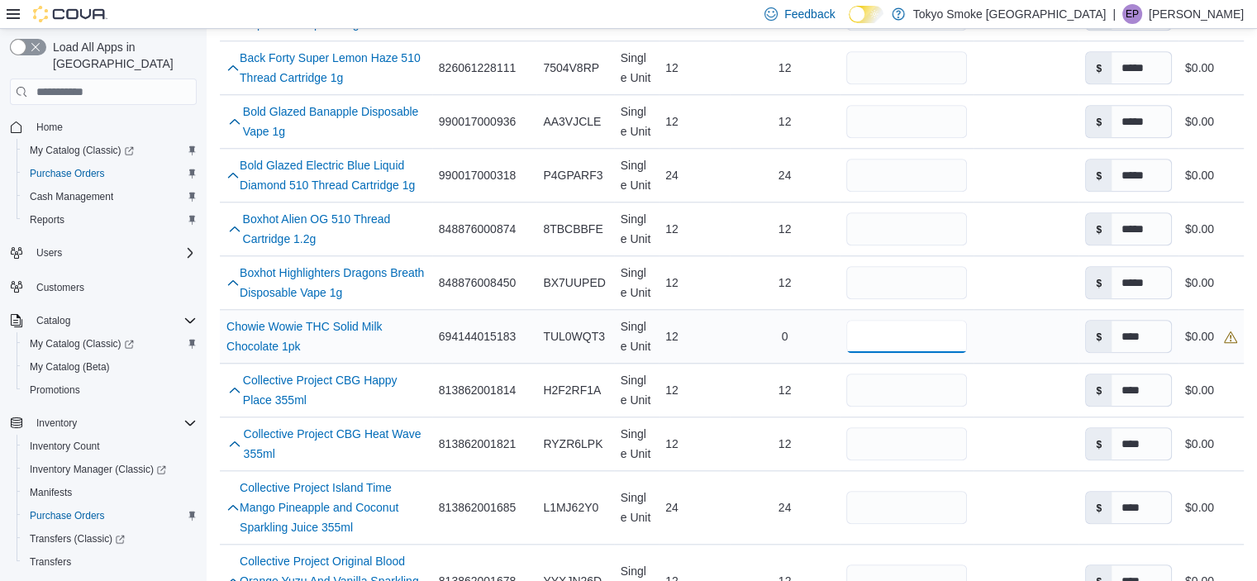
click at [905, 320] on input "number" at bounding box center [906, 336] width 121 height 33
type input "**"
click at [998, 330] on div at bounding box center [1025, 336] width 105 height 13
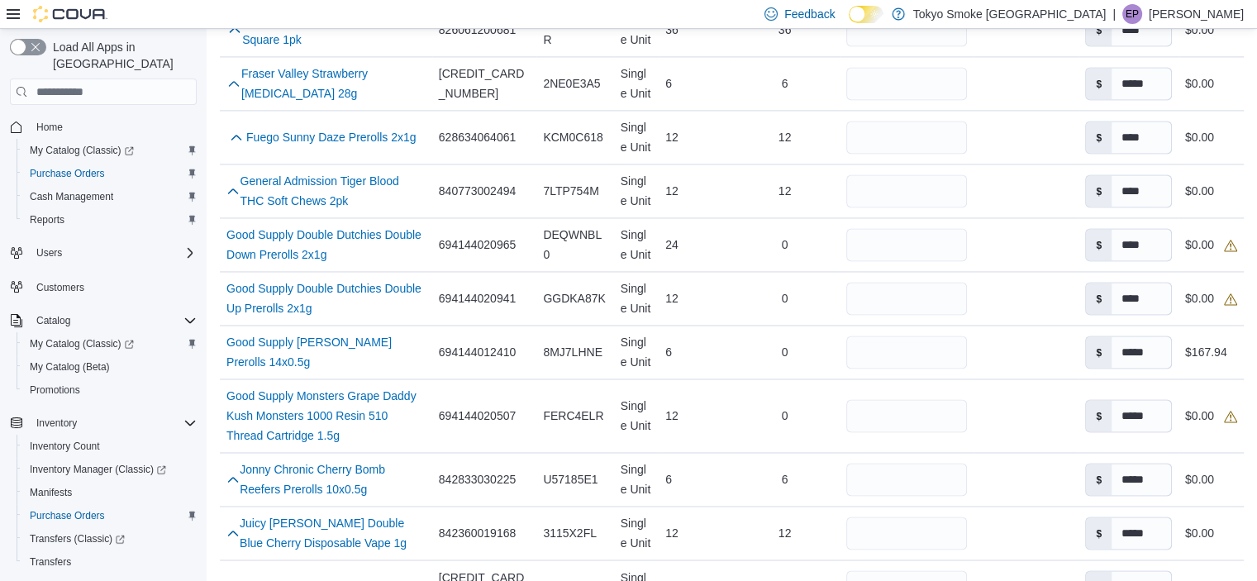
scroll to position [2561, 0]
click at [918, 398] on input "number" at bounding box center [906, 414] width 121 height 33
type input "**"
click at [994, 345] on div at bounding box center [1025, 351] width 105 height 13
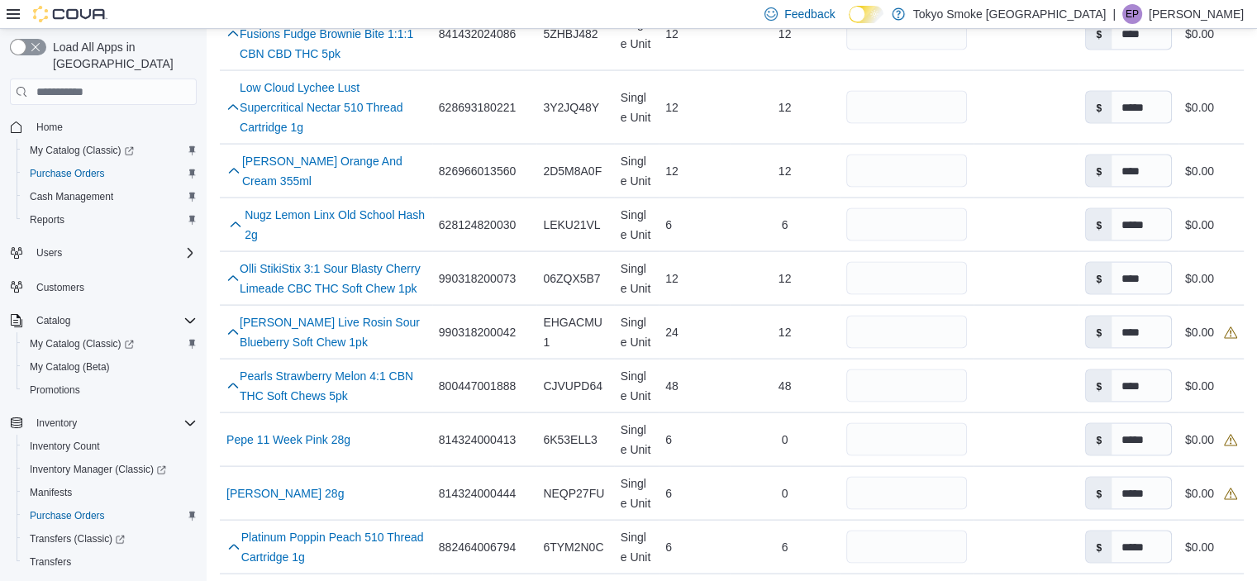
drag, startPoint x: 986, startPoint y: 397, endPoint x: 982, endPoint y: 464, distance: 66.2
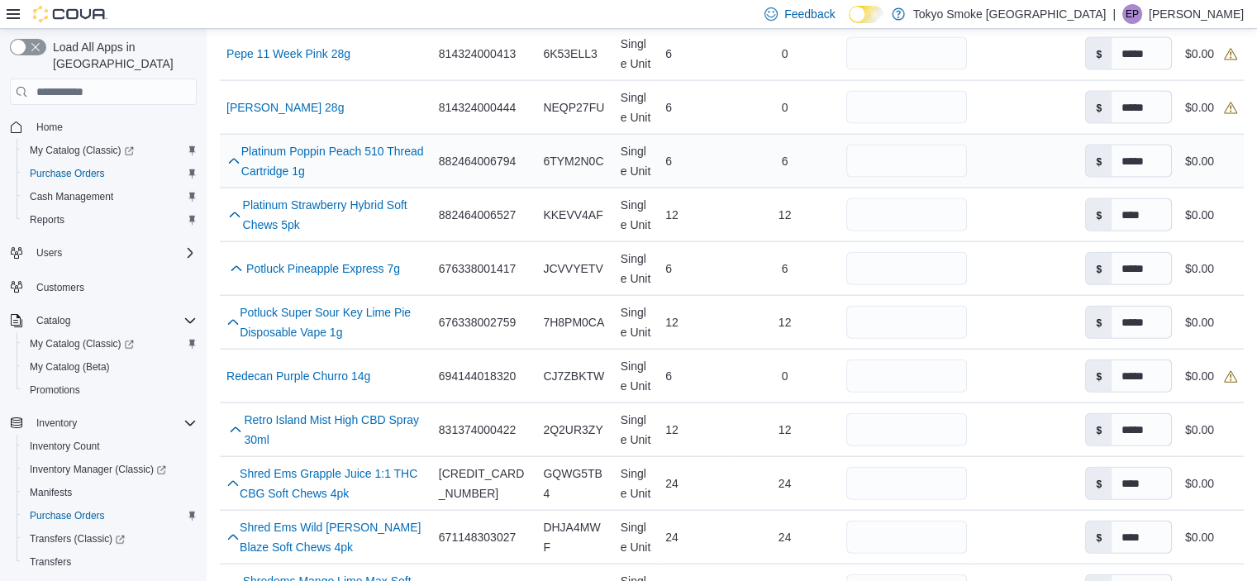
scroll to position [3761, 0]
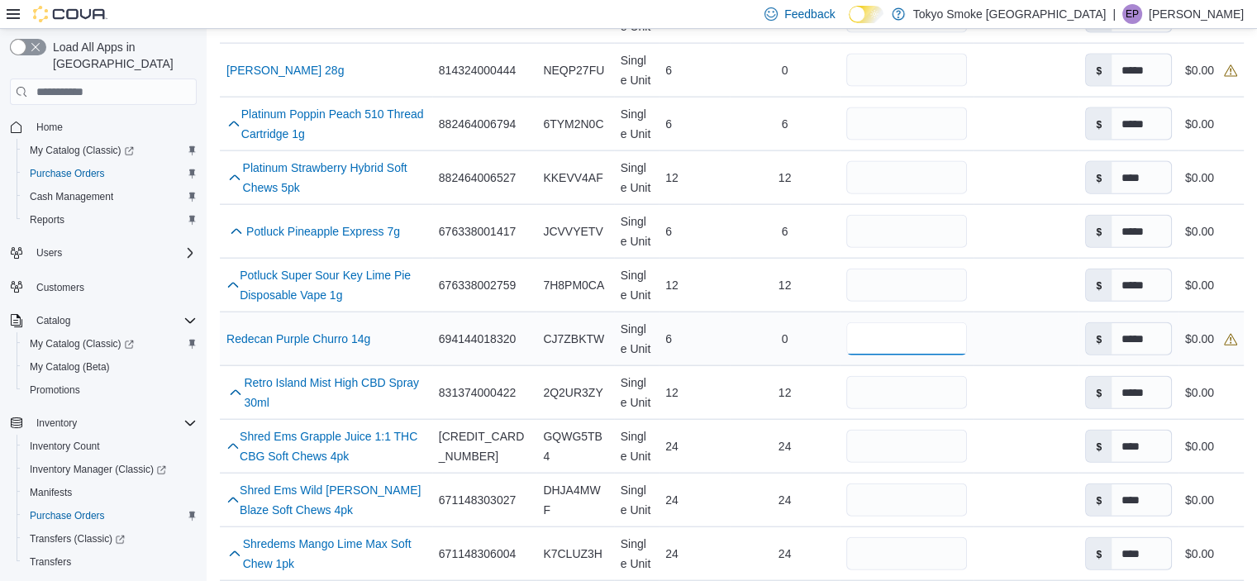
click at [885, 322] on input "number" at bounding box center [906, 338] width 121 height 33
type input "*"
click at [1000, 312] on td "Received Packages" at bounding box center [1025, 339] width 105 height 54
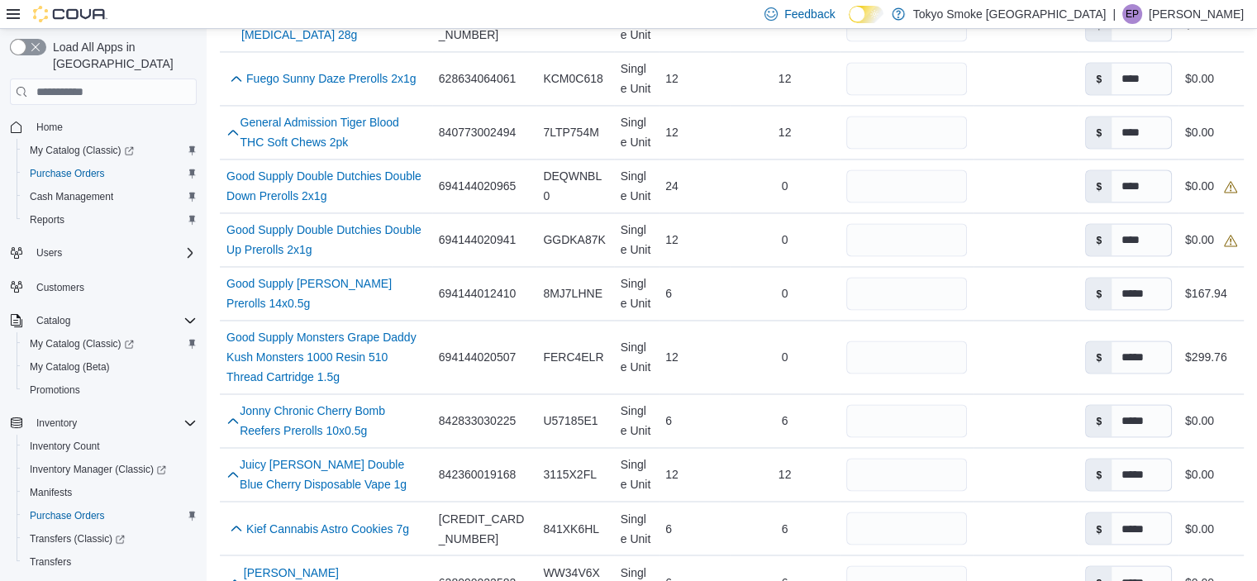
scroll to position [2604, 0]
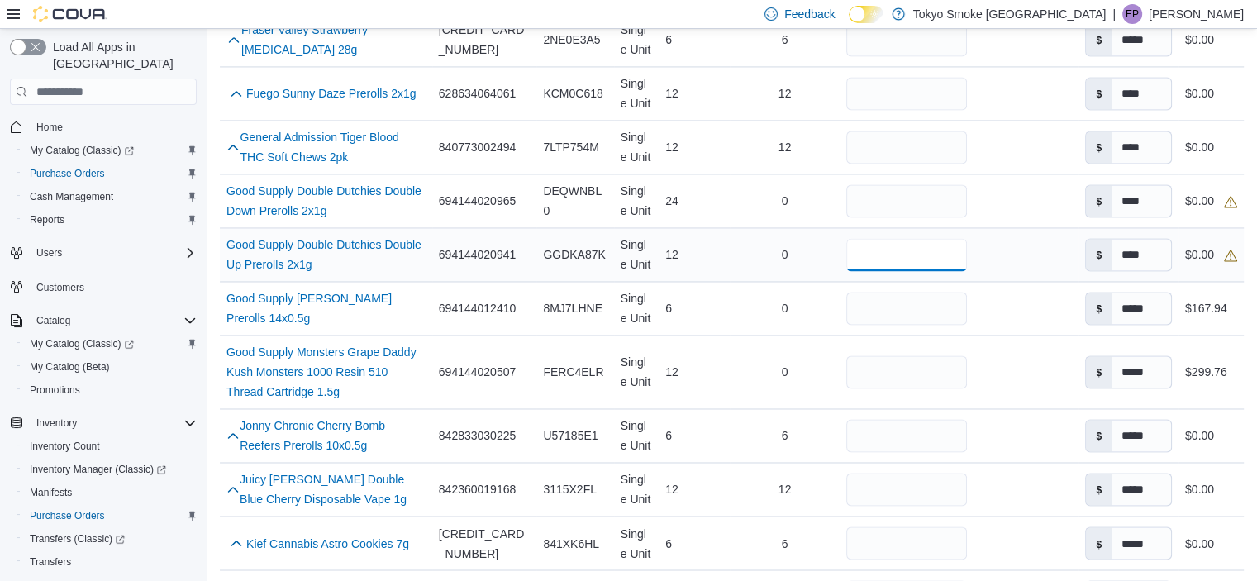
click at [939, 238] on input "number" at bounding box center [906, 254] width 121 height 33
click at [932, 184] on input "number" at bounding box center [906, 200] width 121 height 33
type input "**"
click at [1010, 238] on td "Received Packages" at bounding box center [1025, 255] width 105 height 54
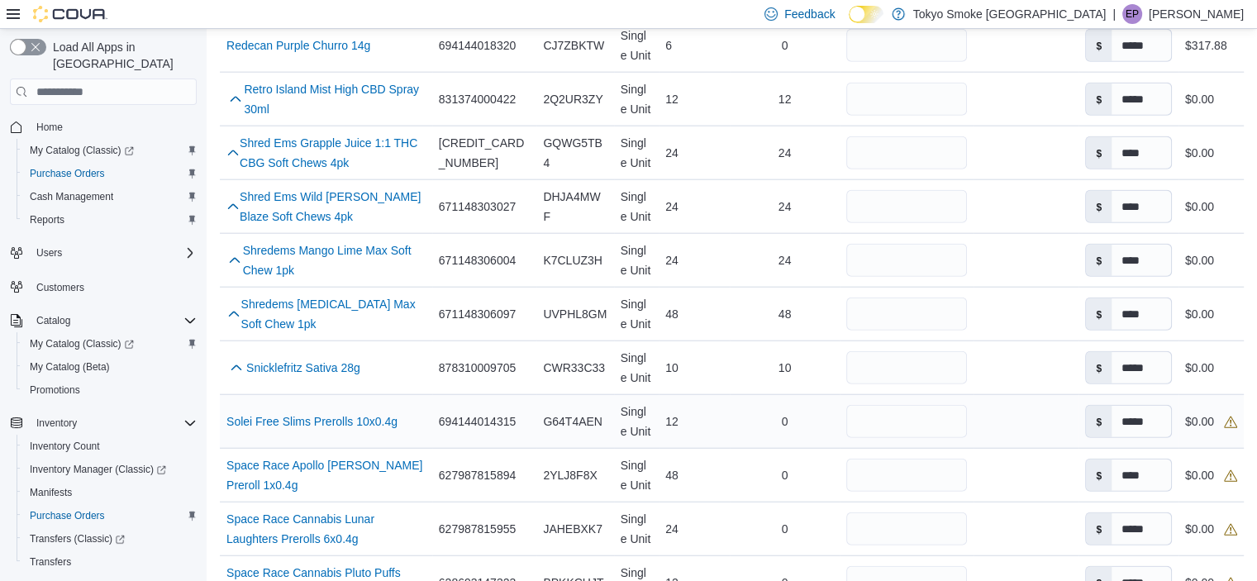
scroll to position [4174, 0]
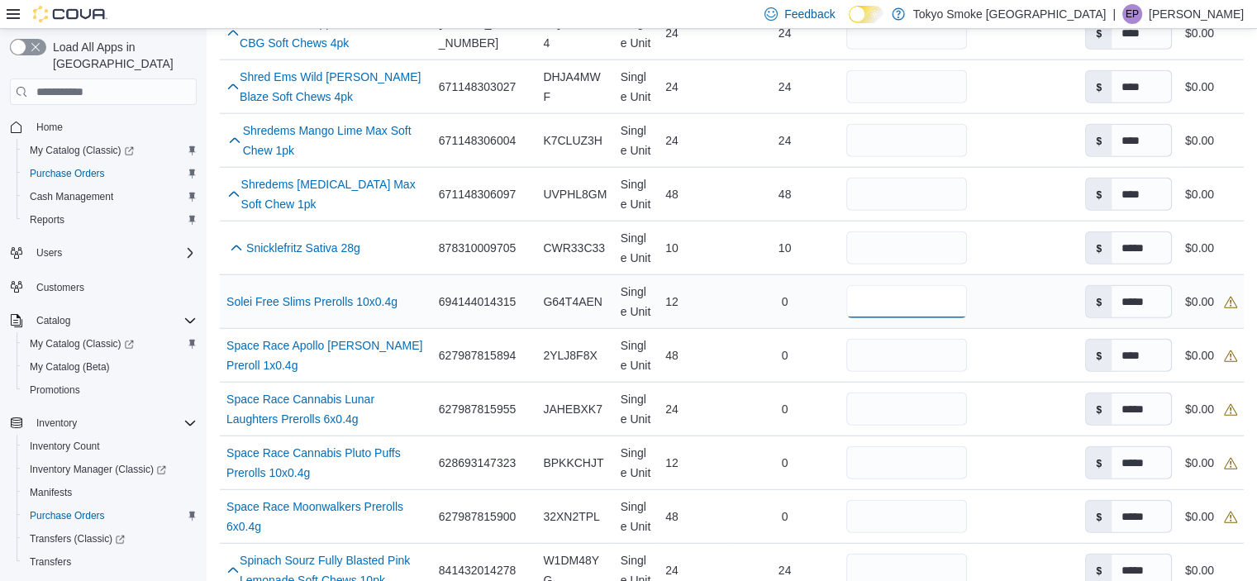
click at [943, 285] on input "number" at bounding box center [906, 301] width 121 height 33
type input "**"
click at [1091, 285] on div "$ *****" at bounding box center [1128, 301] width 87 height 33
click at [1048, 275] on td "Received Packages" at bounding box center [1025, 302] width 105 height 54
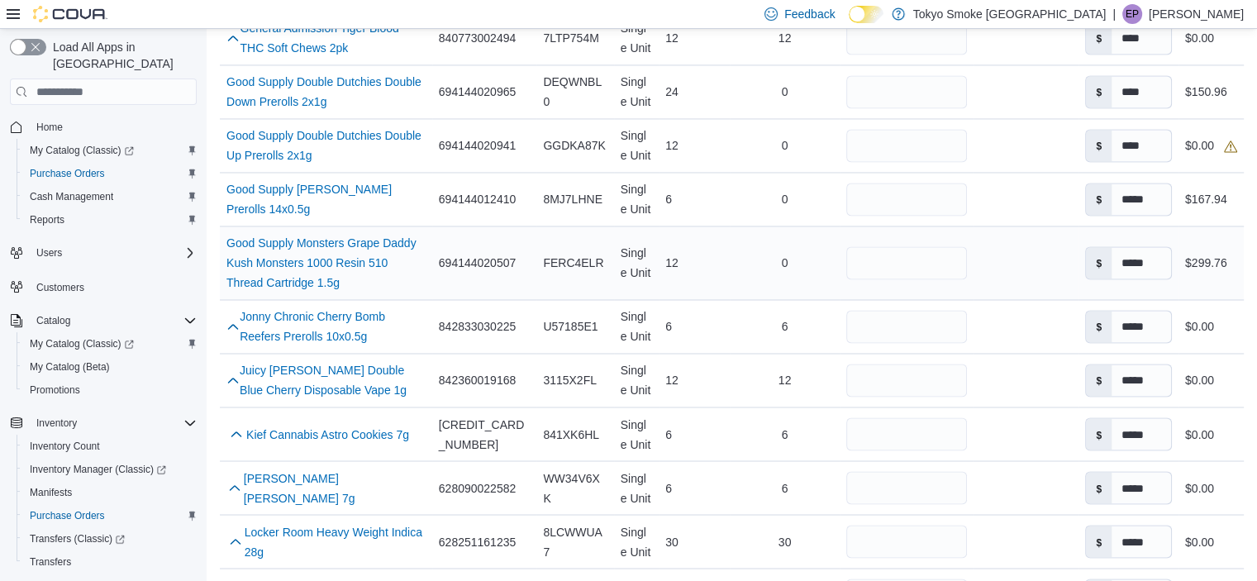
scroll to position [2687, 0]
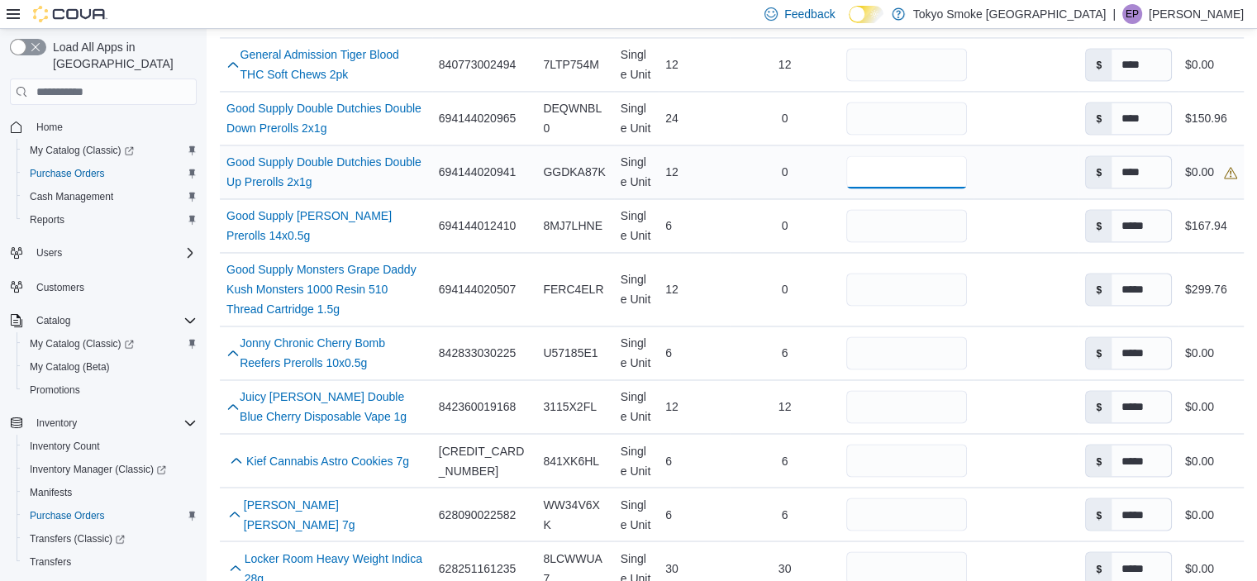
click at [903, 155] on input "number" at bounding box center [906, 171] width 121 height 33
type input "**"
click at [991, 219] on div at bounding box center [1025, 225] width 105 height 13
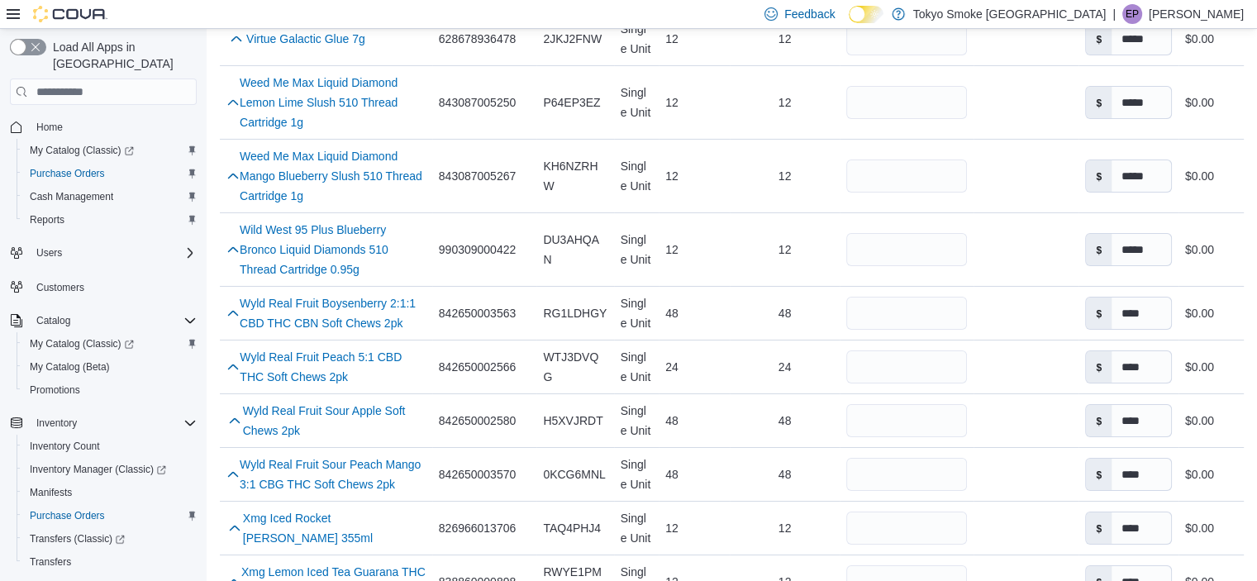
scroll to position [5919, 0]
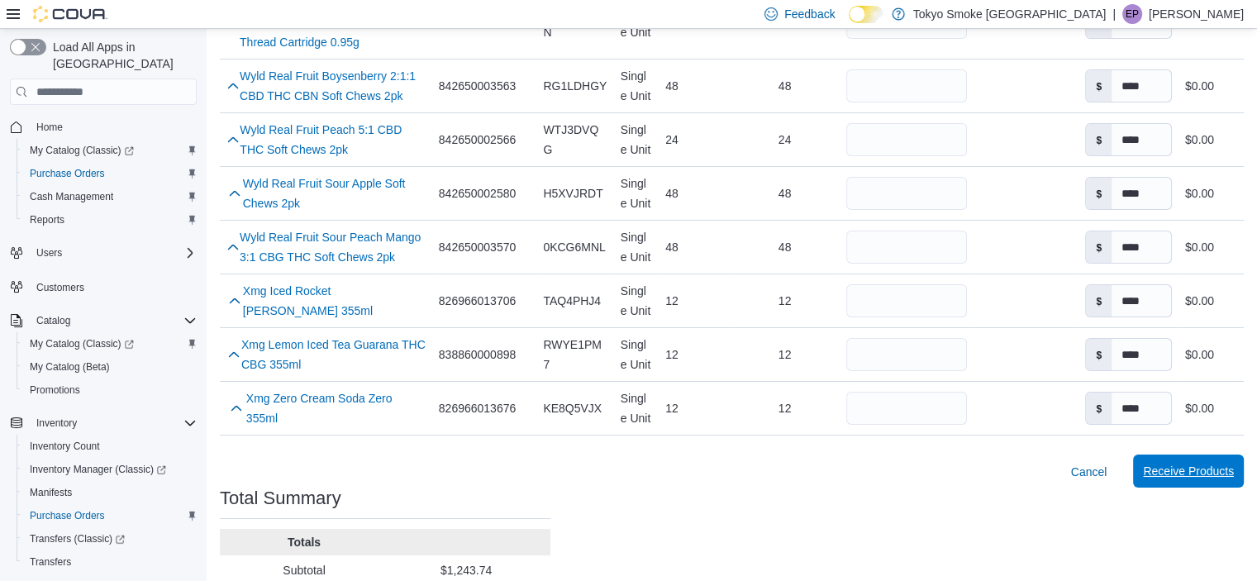
drag, startPoint x: 1228, startPoint y: 356, endPoint x: 1175, endPoint y: 349, distance: 53.3
click at [1229, 463] on span "Receive Products" at bounding box center [1188, 471] width 91 height 17
